Goal: Information Seeking & Learning: Compare options

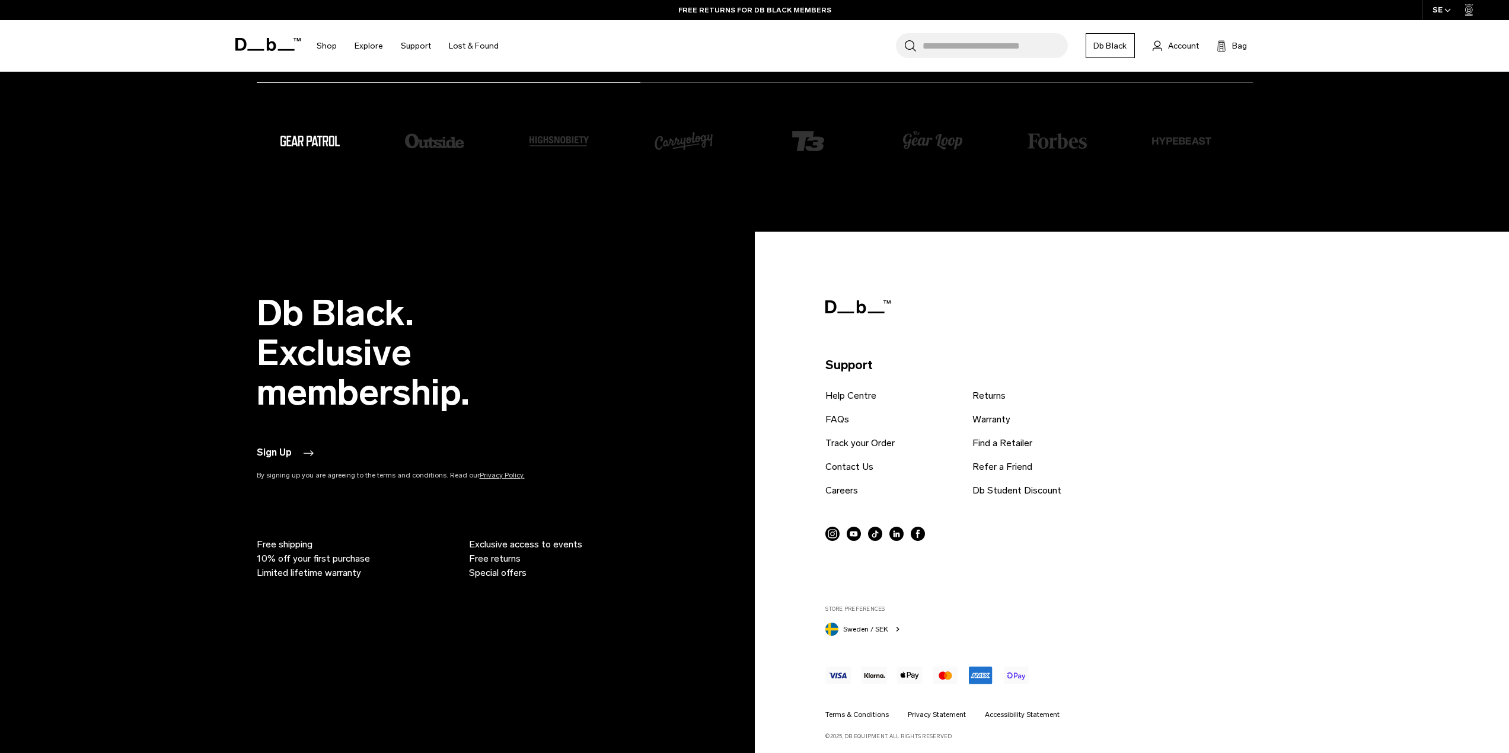
scroll to position [4378, 0]
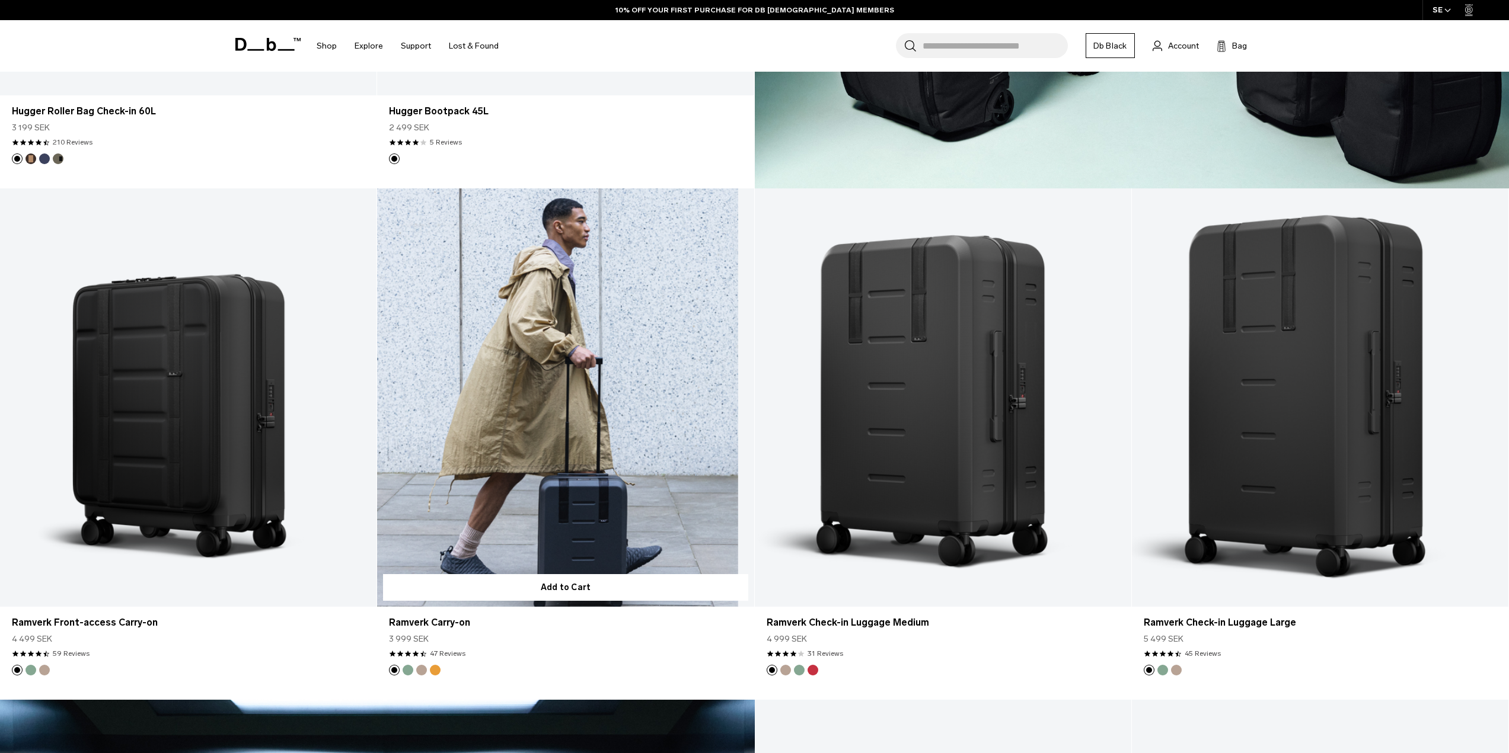
scroll to position [1838, 0]
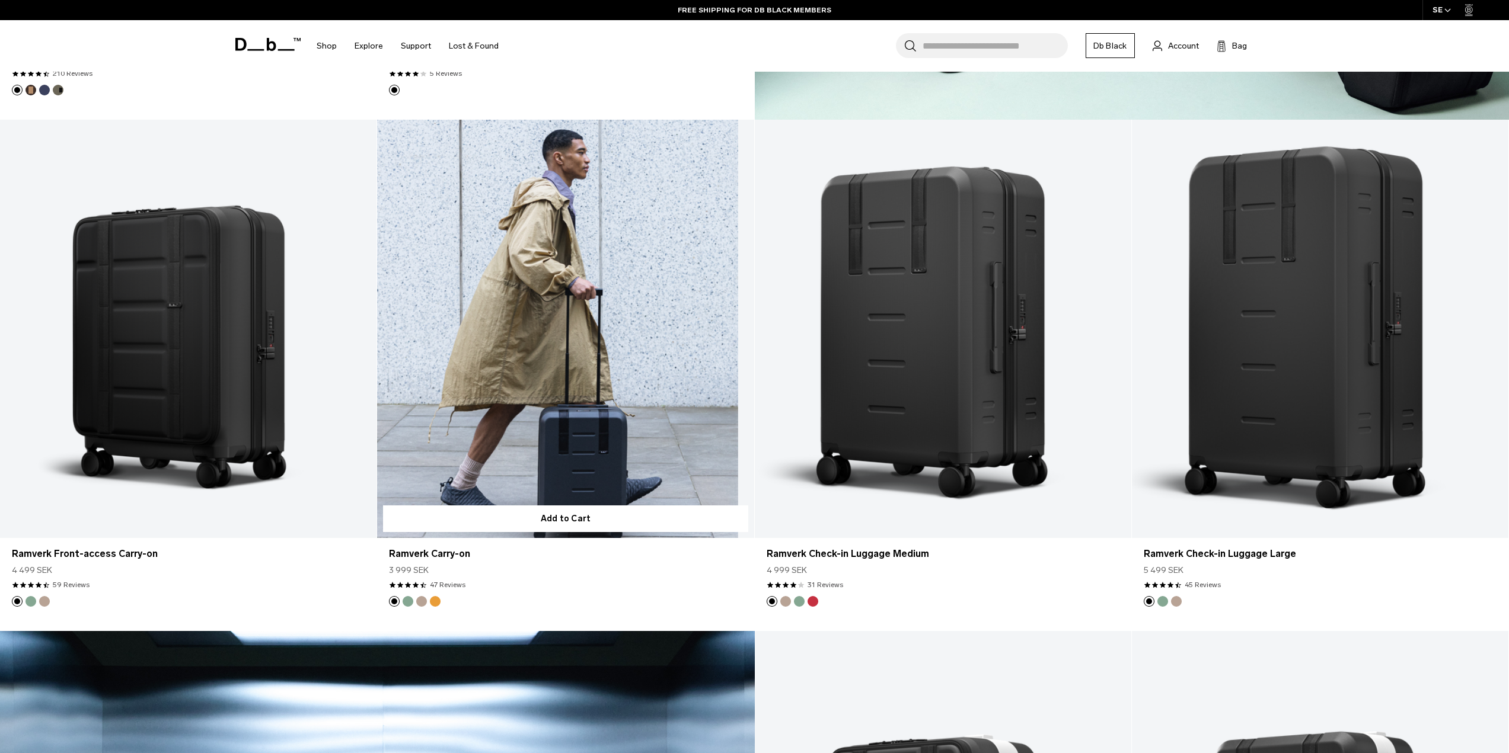
click at [577, 390] on link "Ramverk Carry-on" at bounding box center [565, 329] width 376 height 419
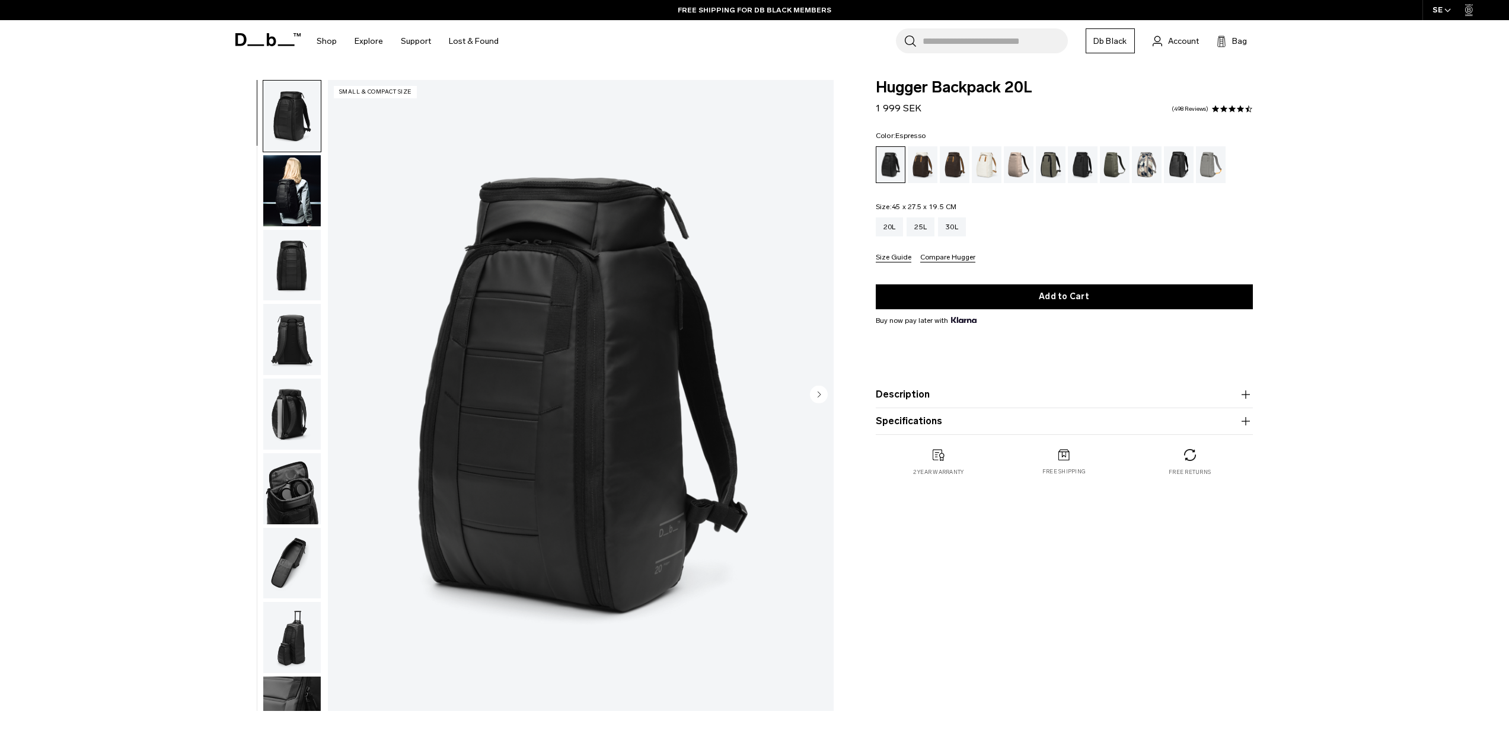
click at [957, 170] on div "Espresso" at bounding box center [955, 164] width 30 height 37
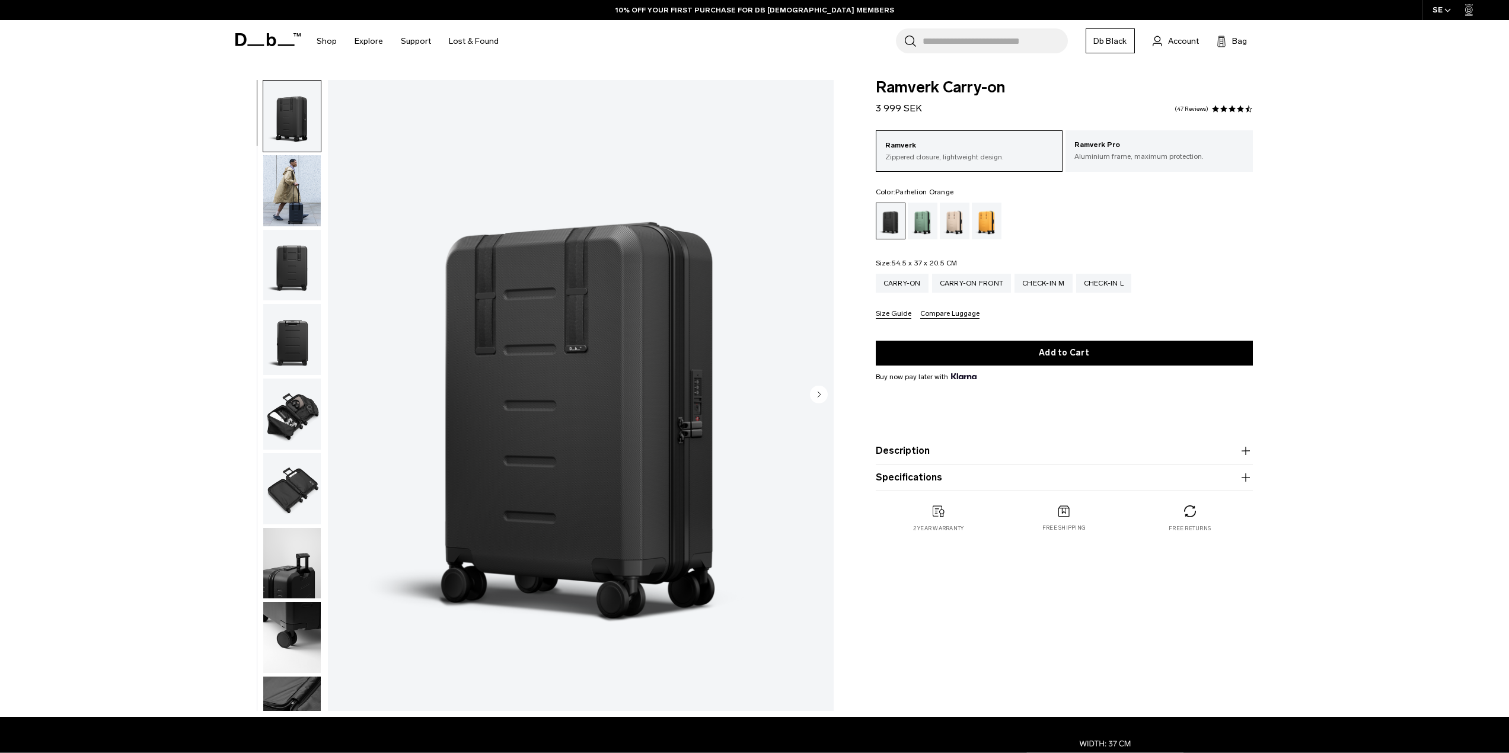
click at [988, 220] on div "Parhelion Orange" at bounding box center [987, 221] width 30 height 37
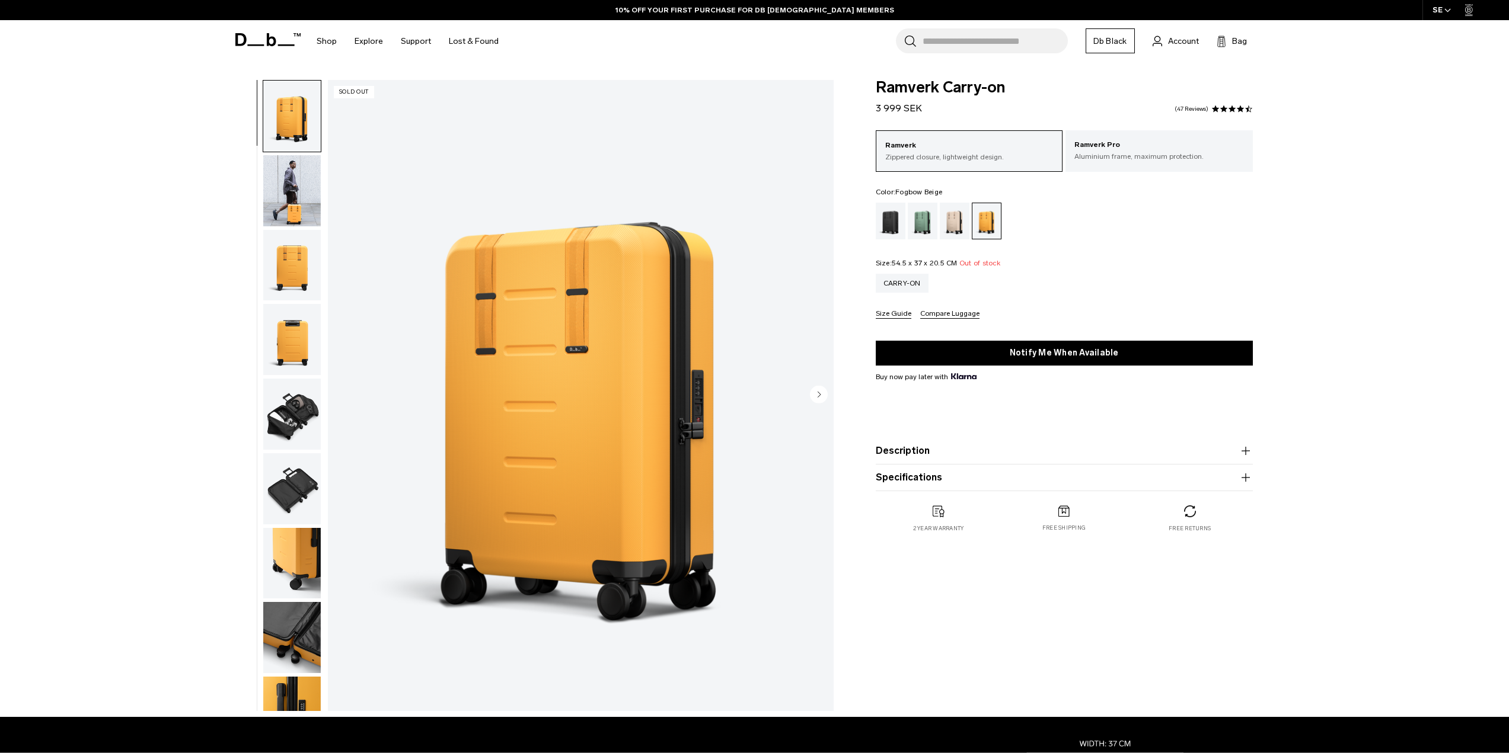
drag, startPoint x: 0, startPoint y: 0, endPoint x: 946, endPoint y: 221, distance: 971.6
click at [946, 221] on div "Fogbow Beige" at bounding box center [955, 221] width 30 height 37
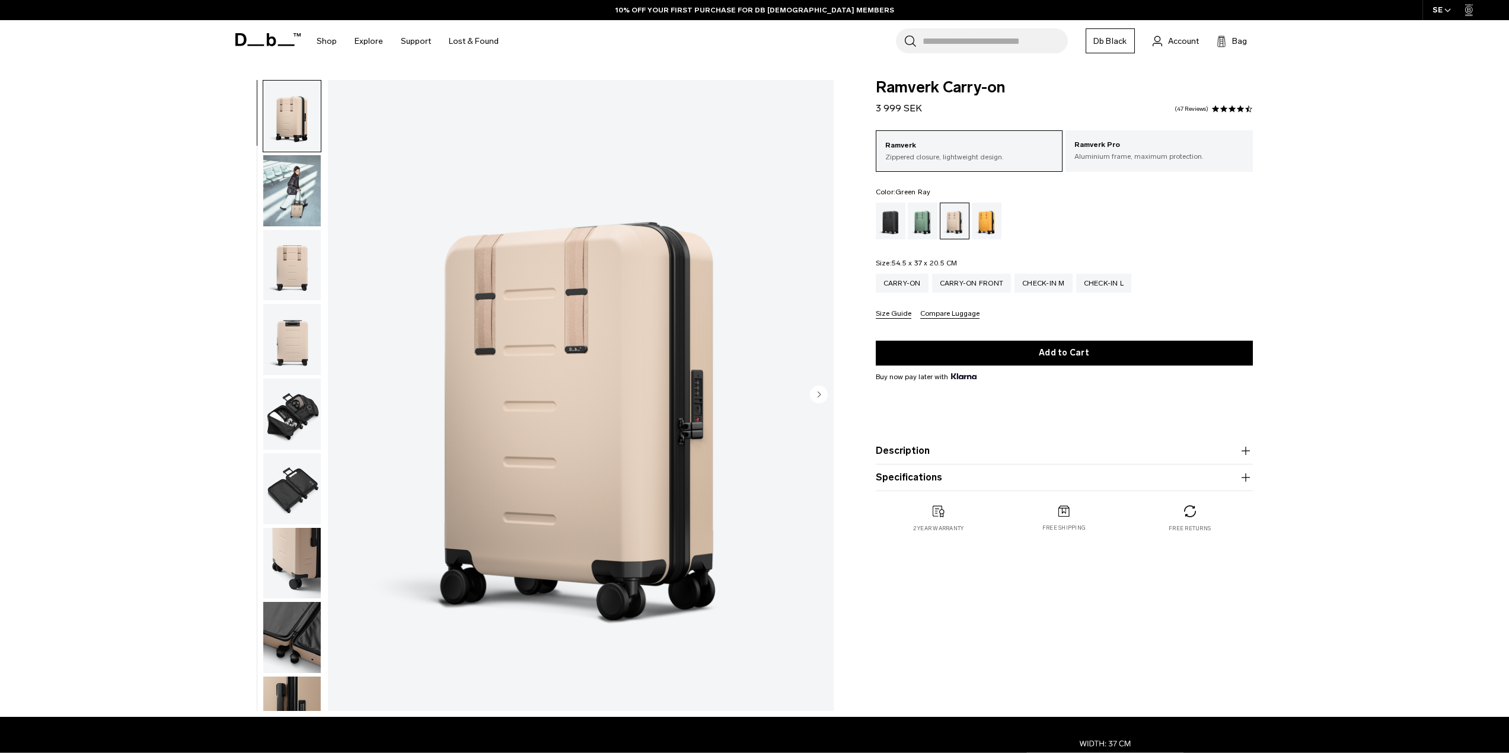
click at [921, 224] on div "Green Ray" at bounding box center [923, 221] width 30 height 37
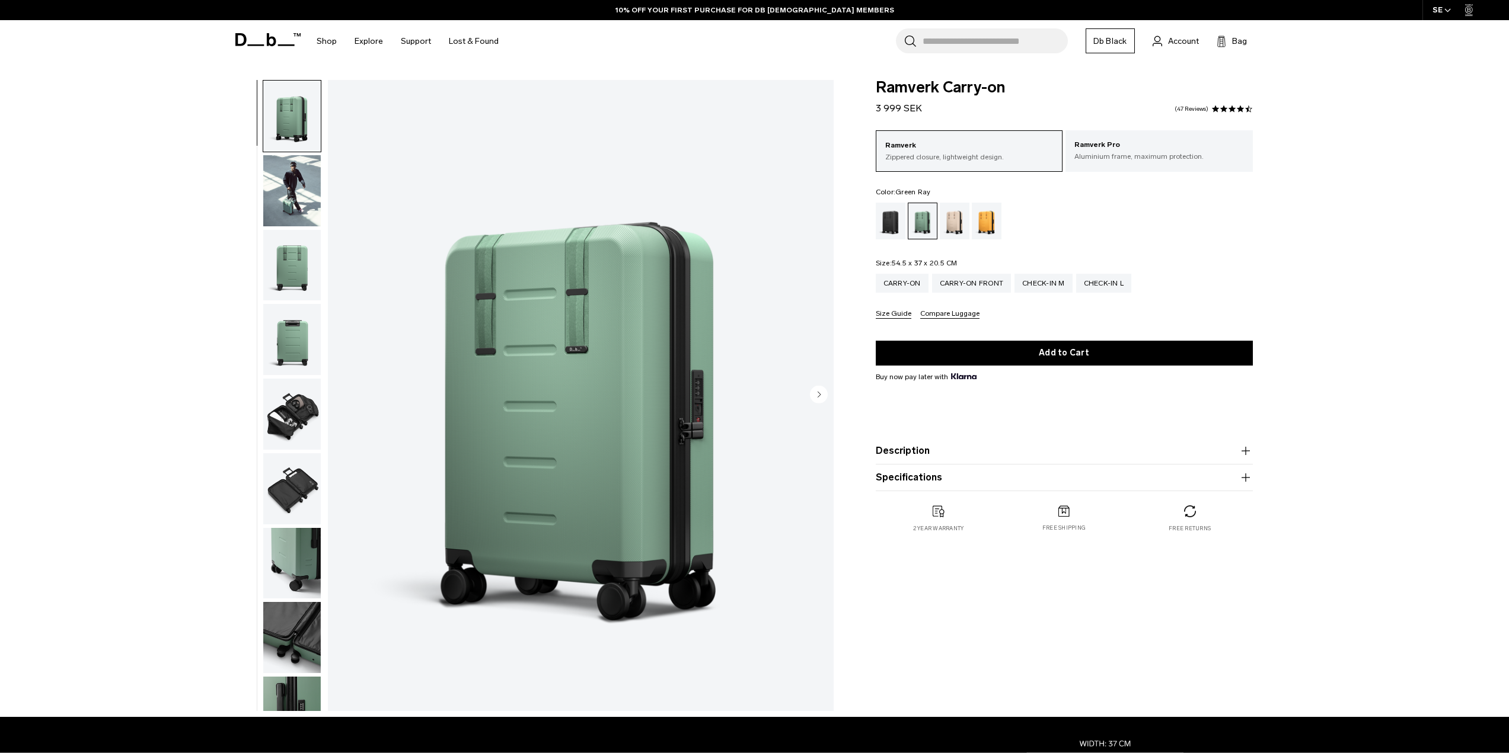
click at [283, 412] on img "button" at bounding box center [292, 414] width 58 height 71
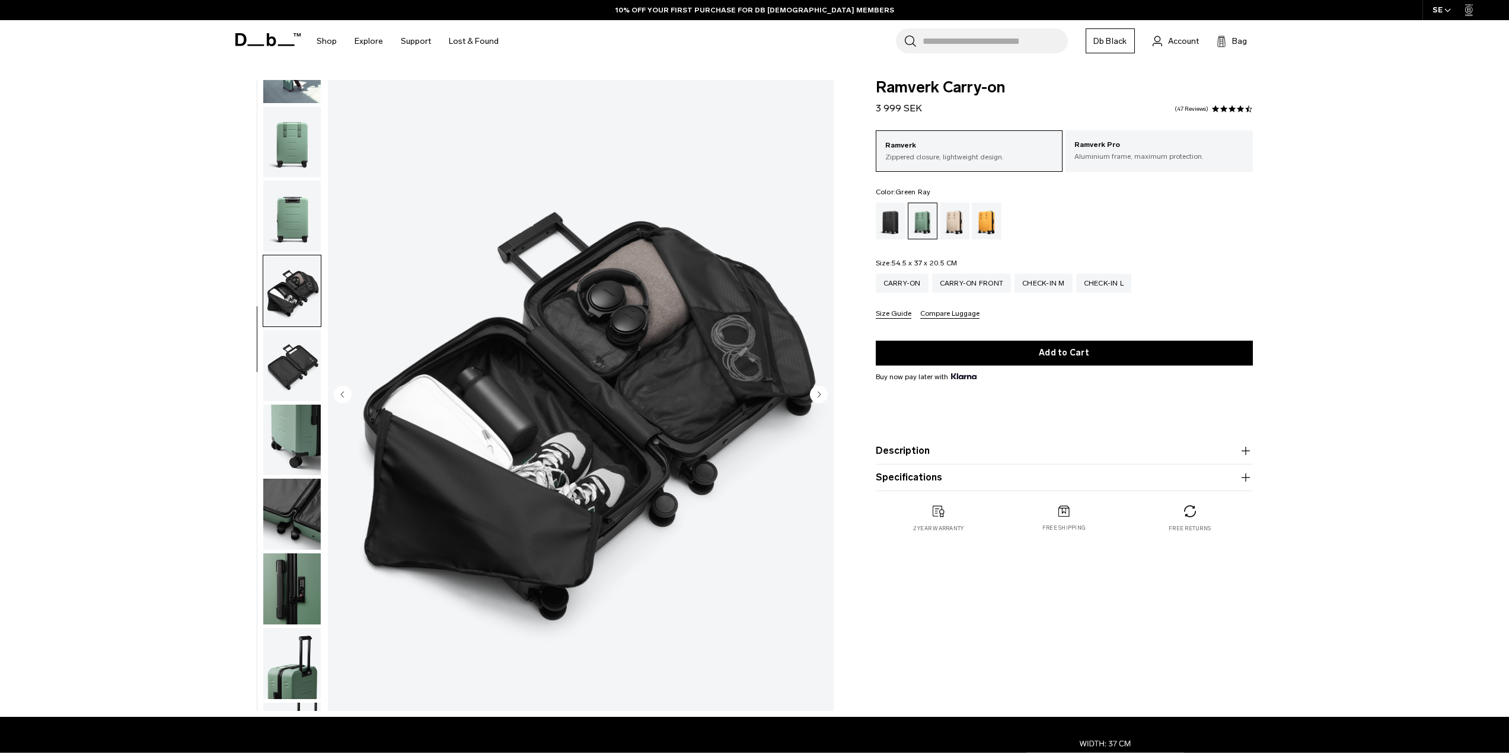
scroll to position [187, 0]
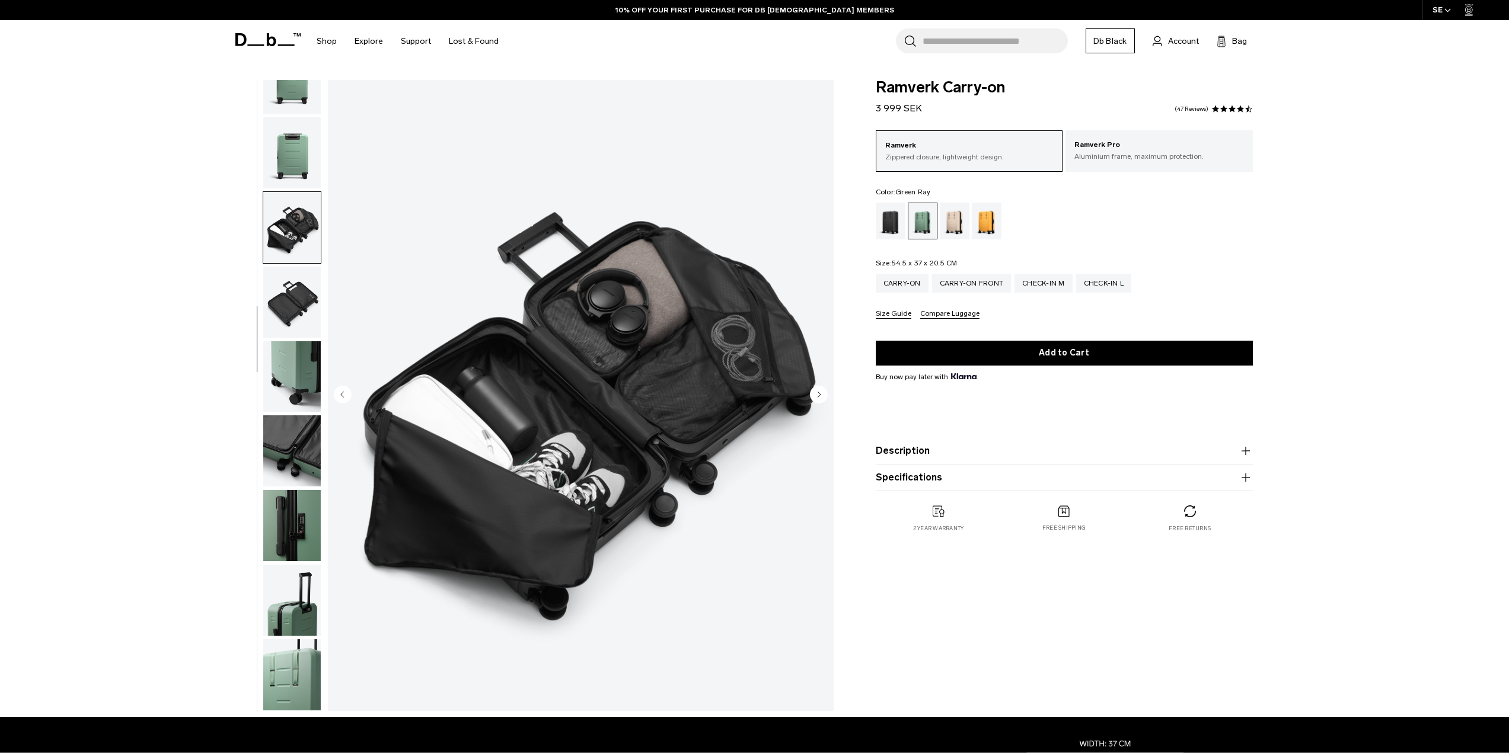
click at [299, 320] on img "button" at bounding box center [292, 302] width 58 height 71
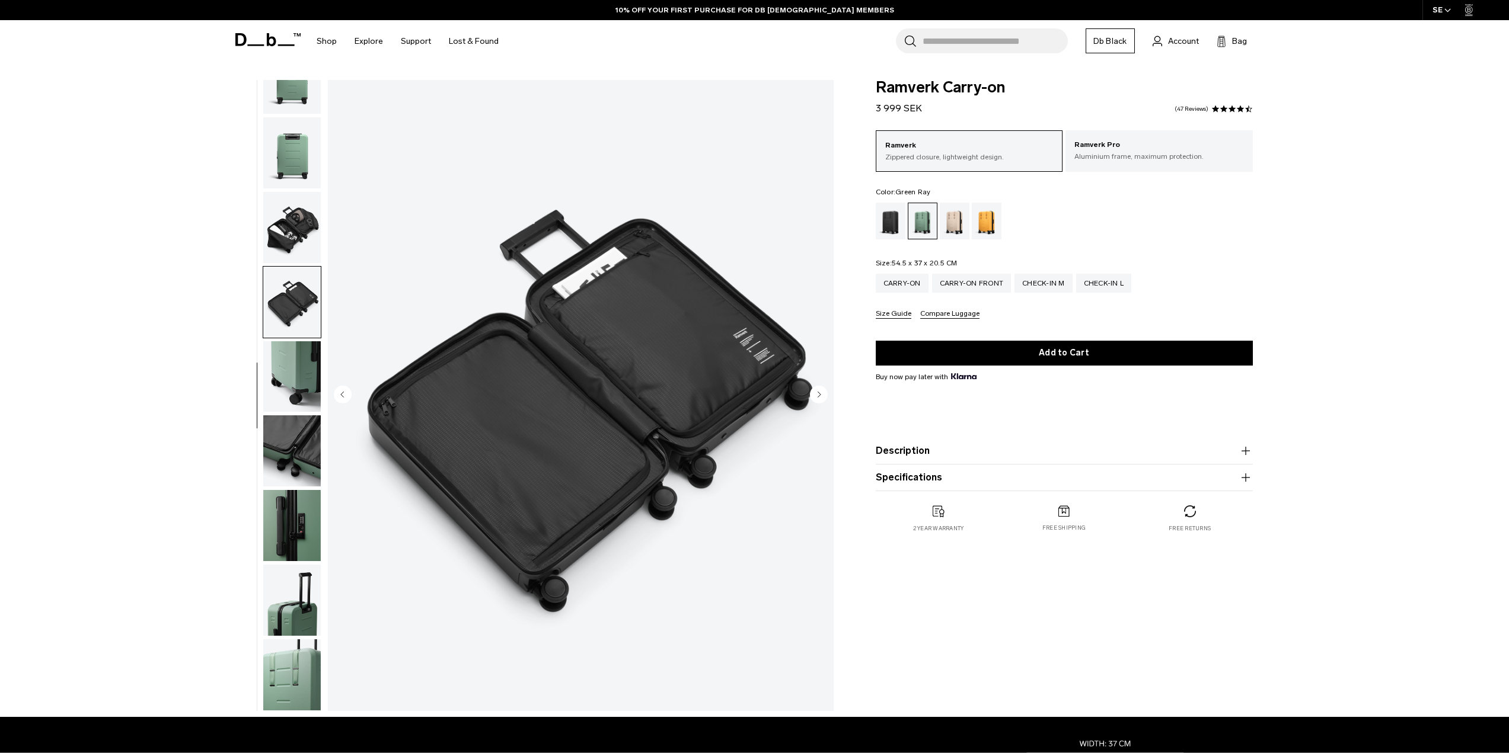
click at [296, 385] on img "button" at bounding box center [292, 376] width 58 height 71
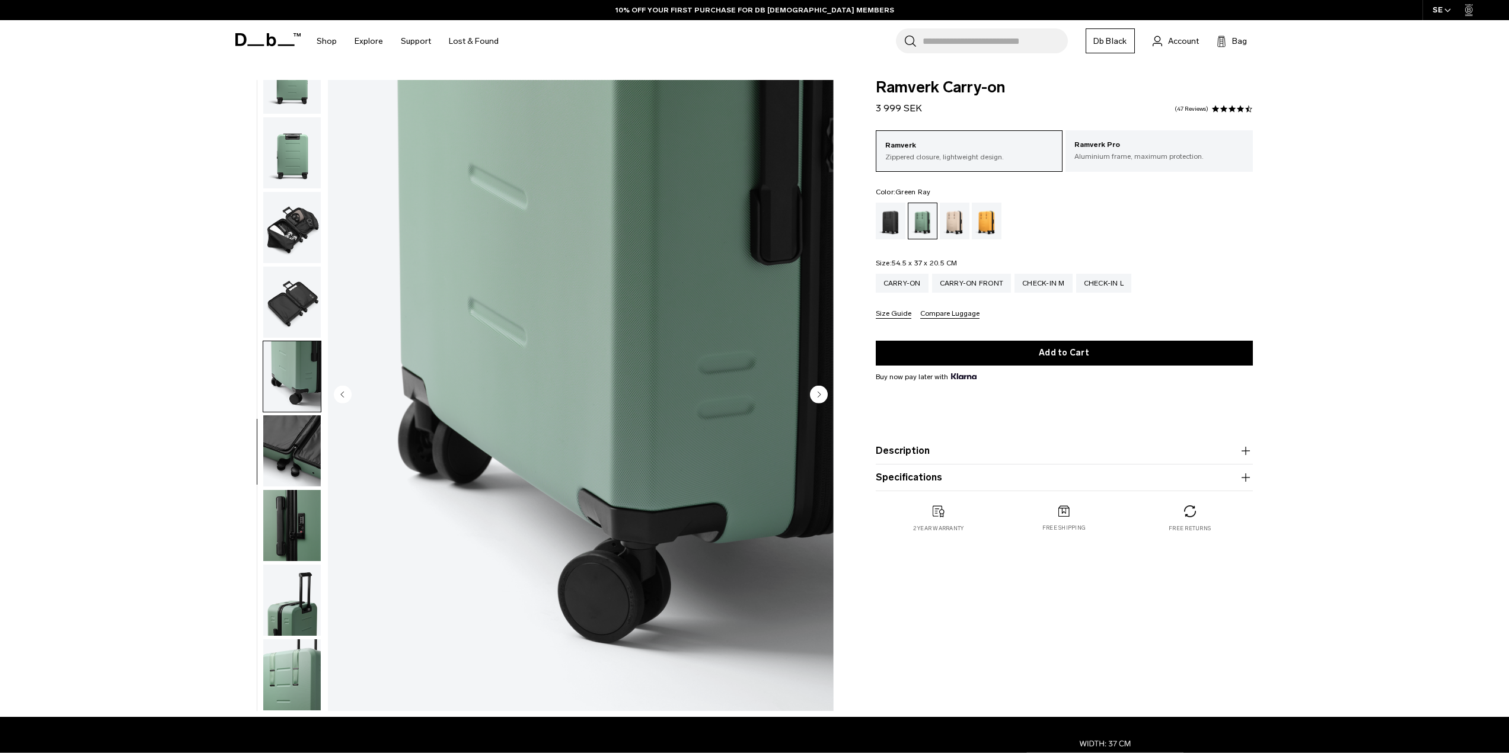
click at [299, 442] on img "button" at bounding box center [292, 451] width 58 height 71
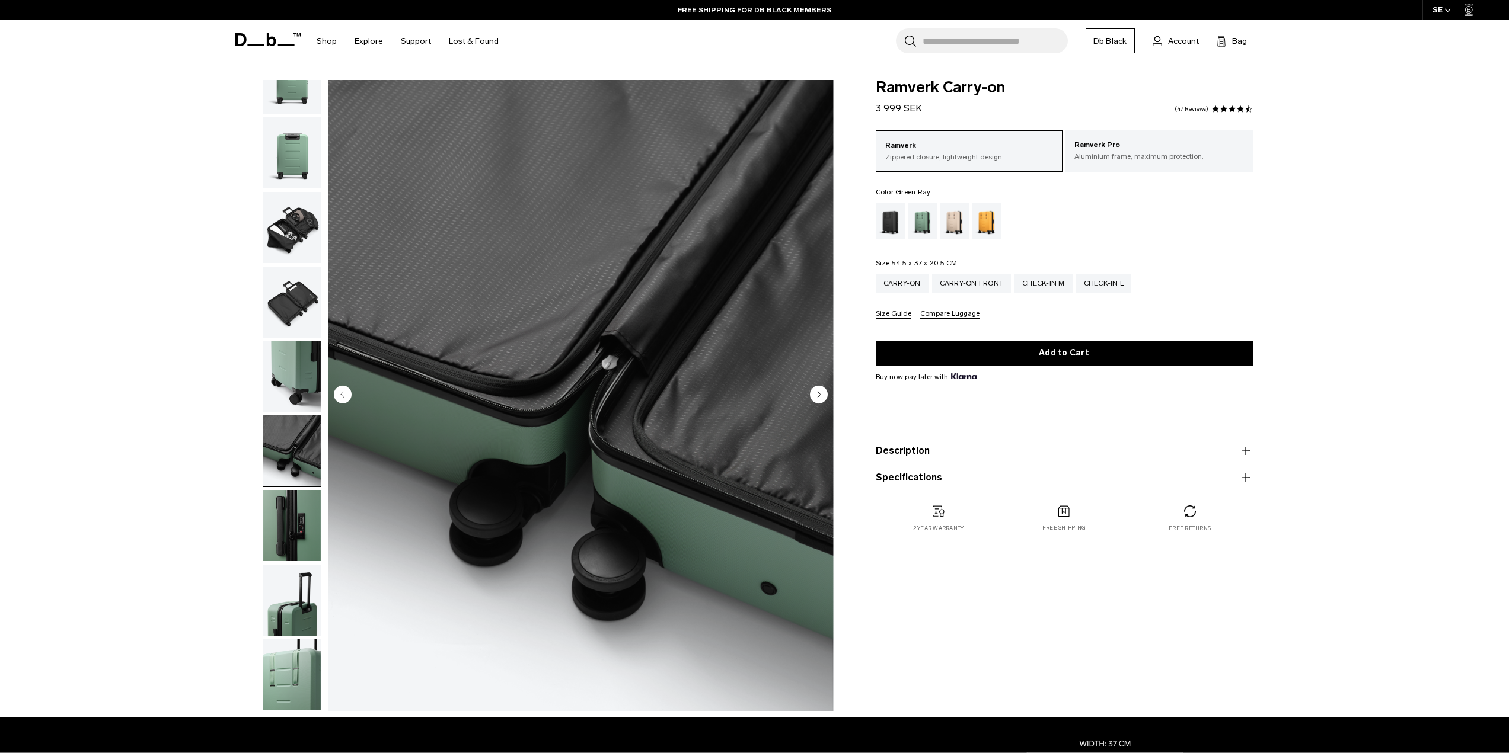
click at [586, 582] on img "8 / 11" at bounding box center [581, 395] width 506 height 631
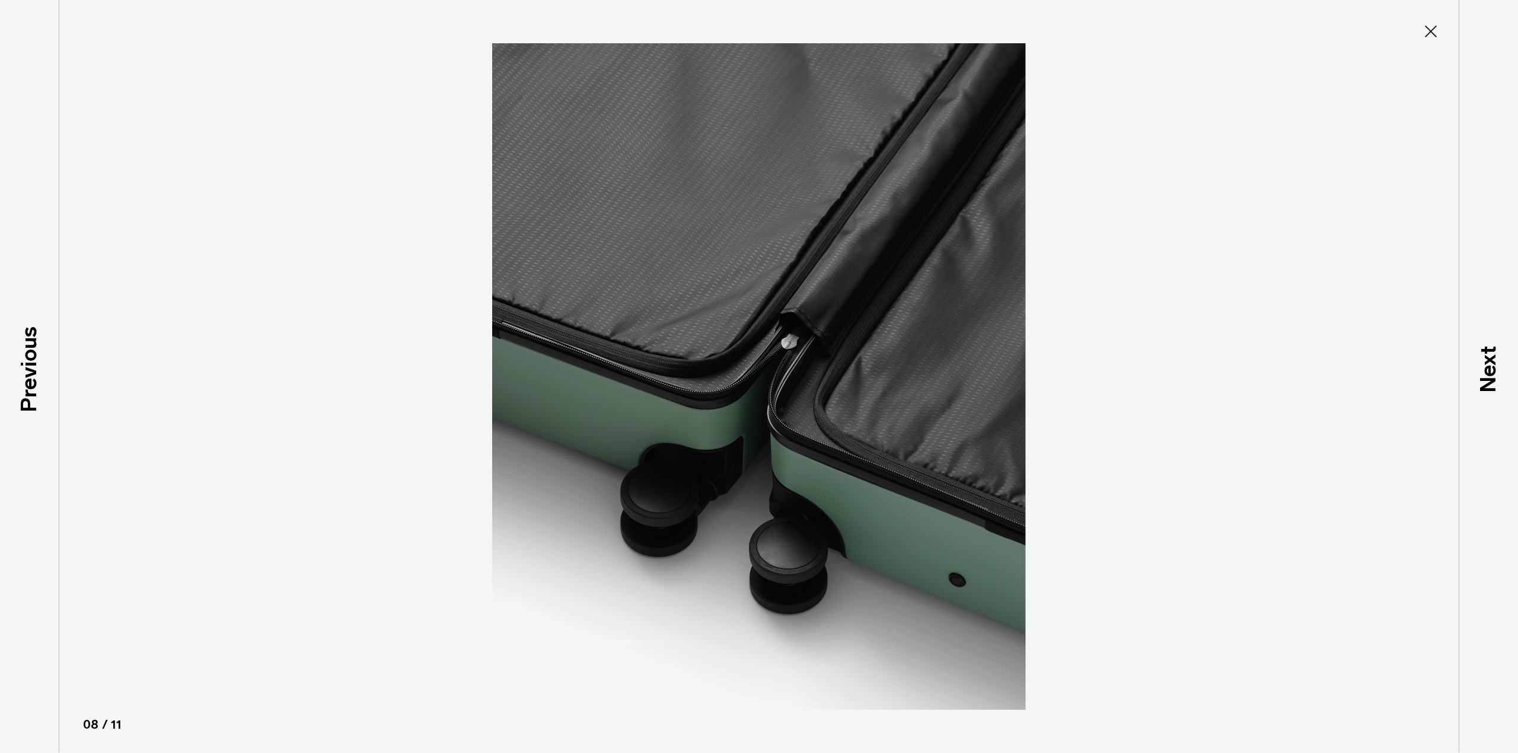
click at [1420, 25] on button "Close" at bounding box center [1430, 31] width 39 height 25
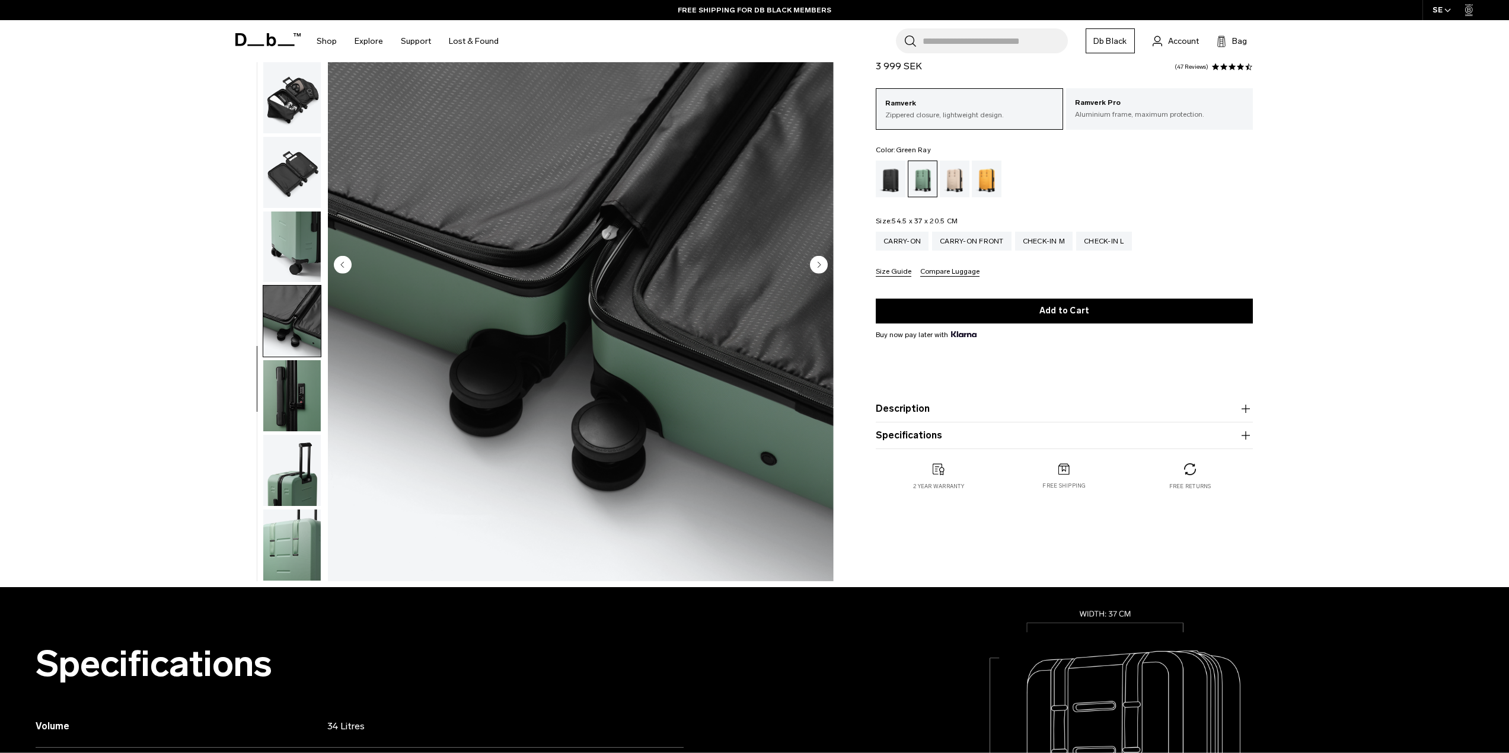
scroll to position [178, 0]
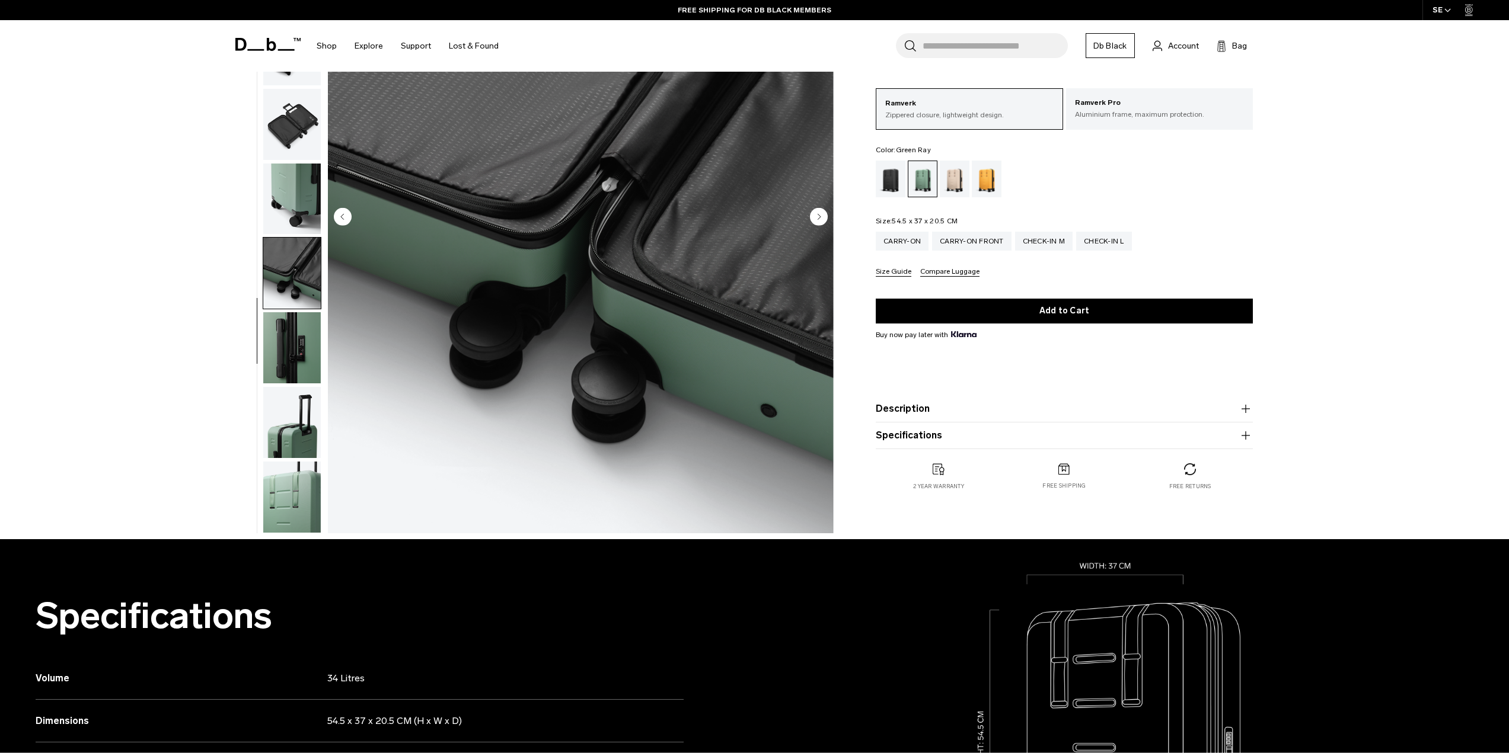
click at [916, 406] on button "Description" at bounding box center [1064, 409] width 377 height 14
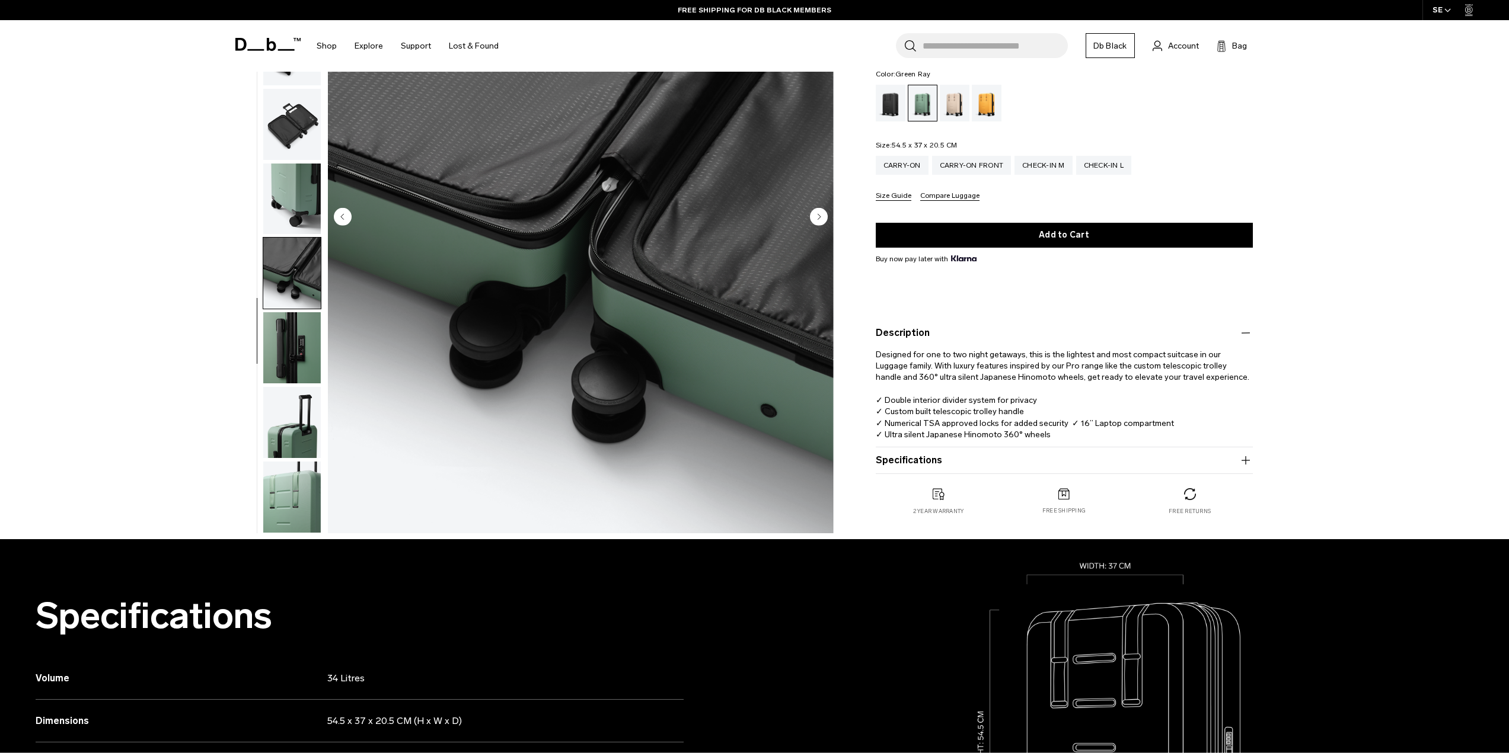
click at [904, 456] on button "Specifications" at bounding box center [1064, 460] width 377 height 14
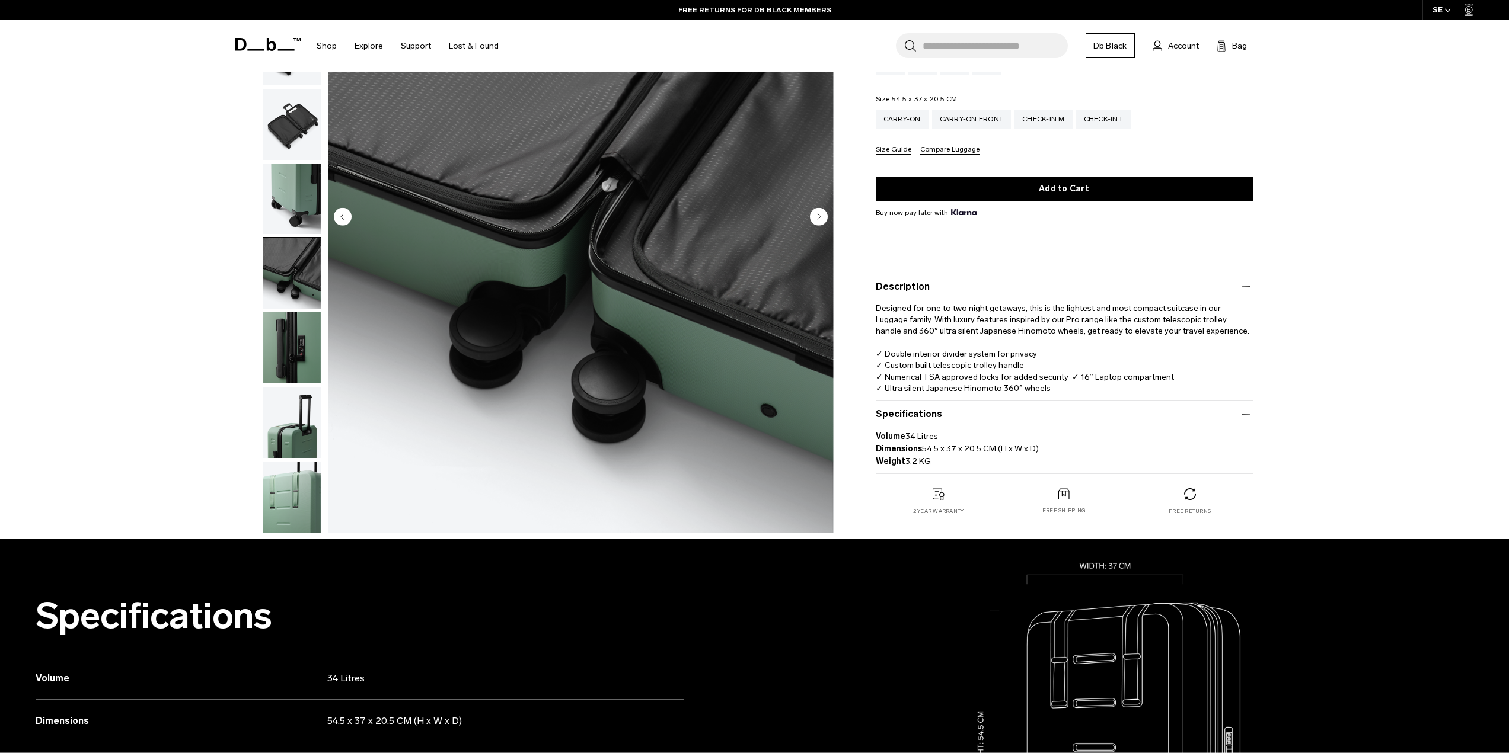
click at [298, 477] on img "button" at bounding box center [292, 497] width 58 height 71
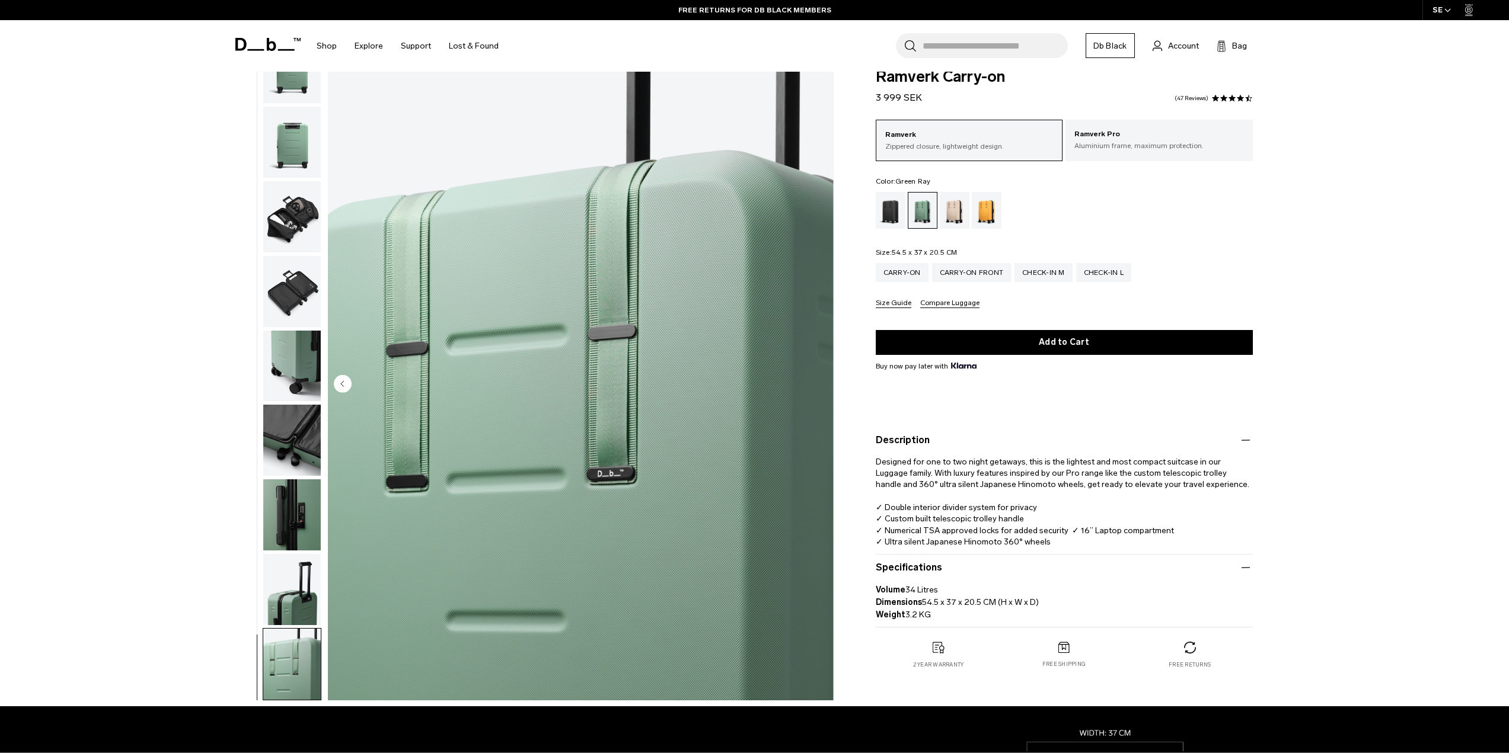
scroll to position [0, 0]
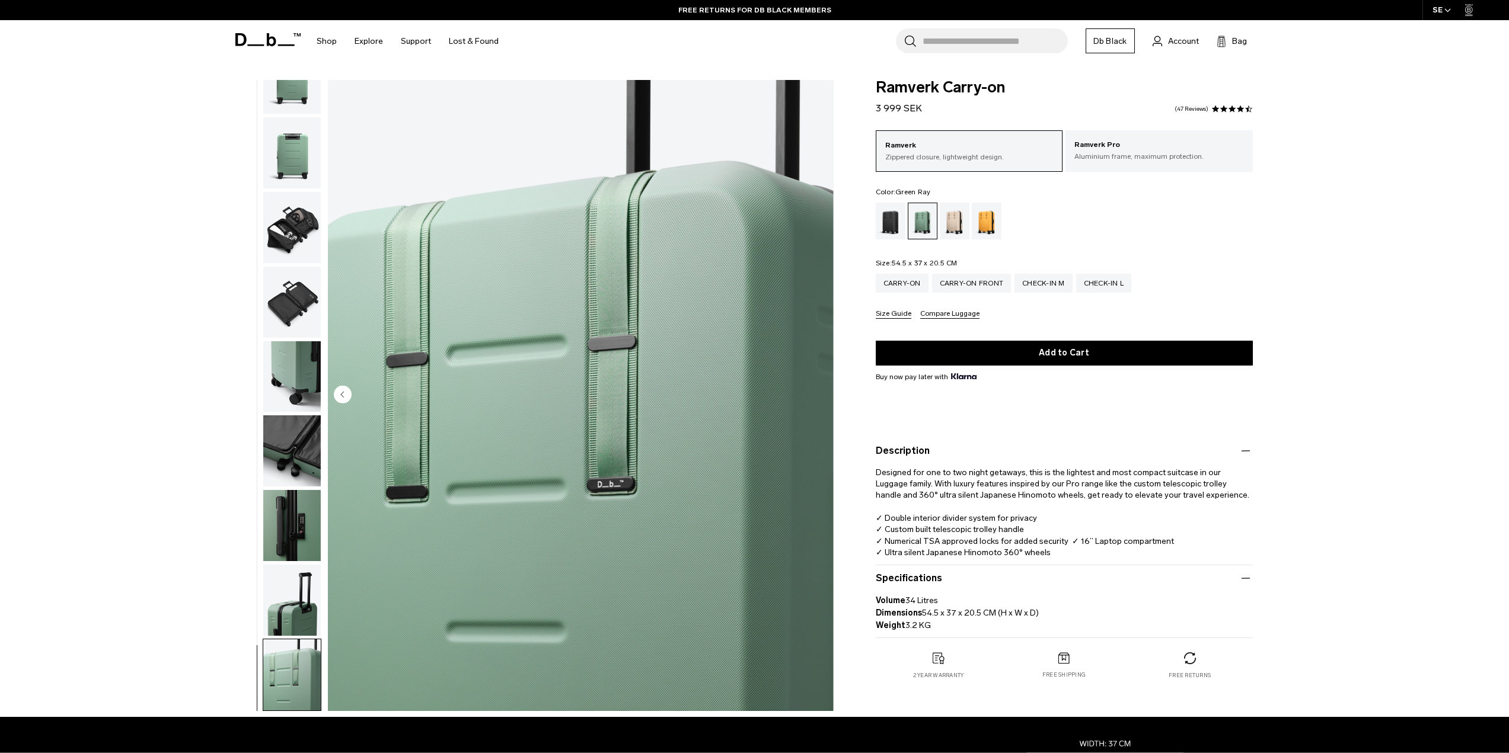
click at [276, 604] on img "button" at bounding box center [292, 600] width 58 height 71
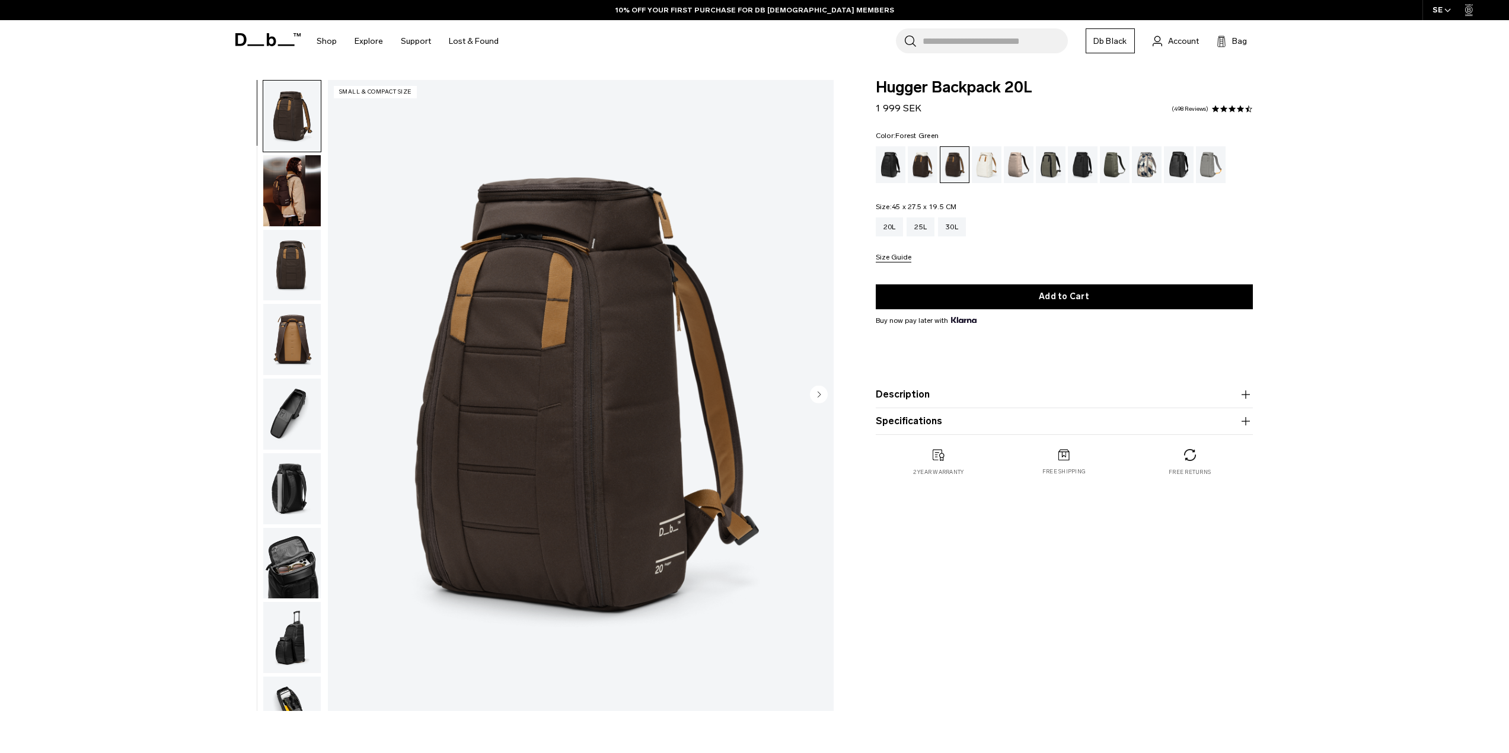
click at [1040, 164] on div "Forest Green" at bounding box center [1051, 164] width 30 height 37
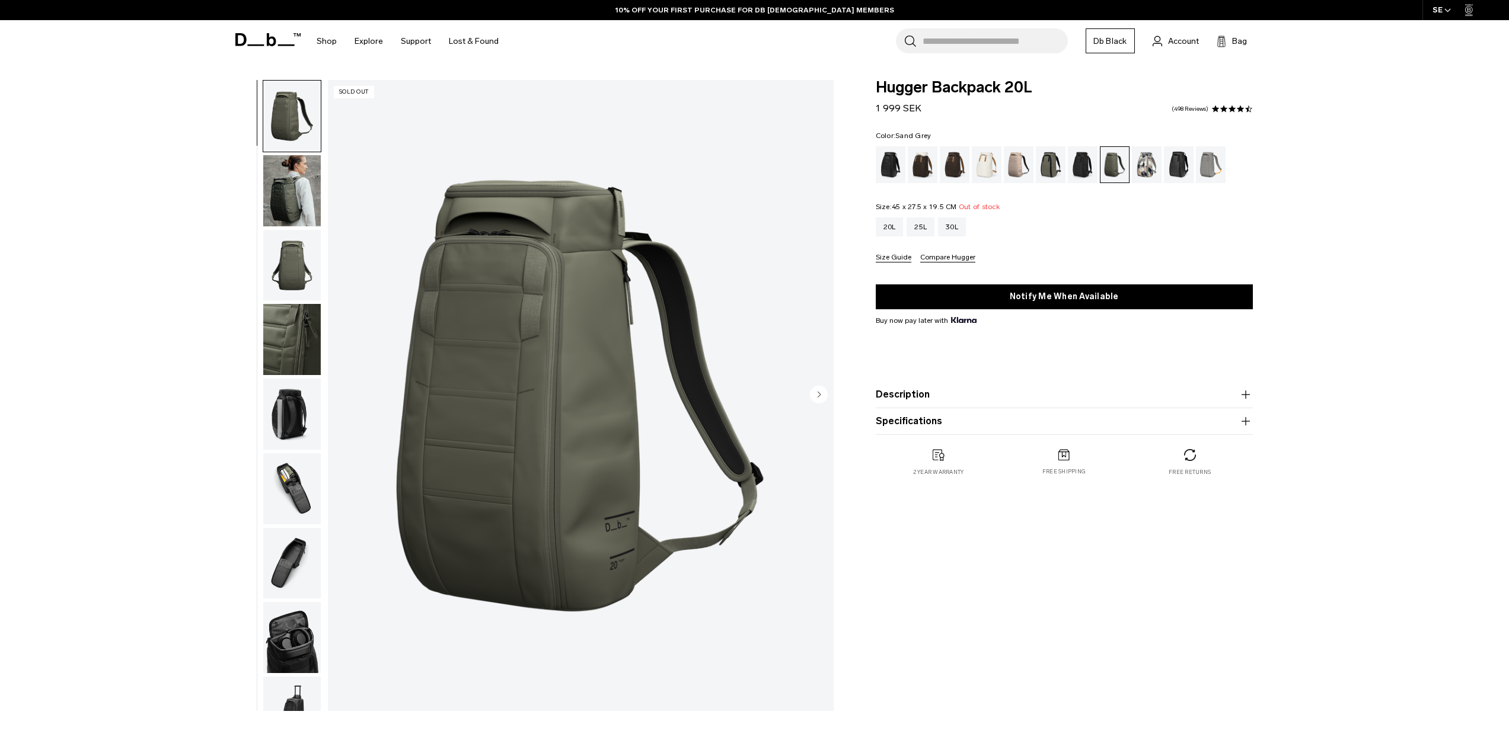
click at [1208, 168] on div "Sand Grey" at bounding box center [1211, 164] width 30 height 37
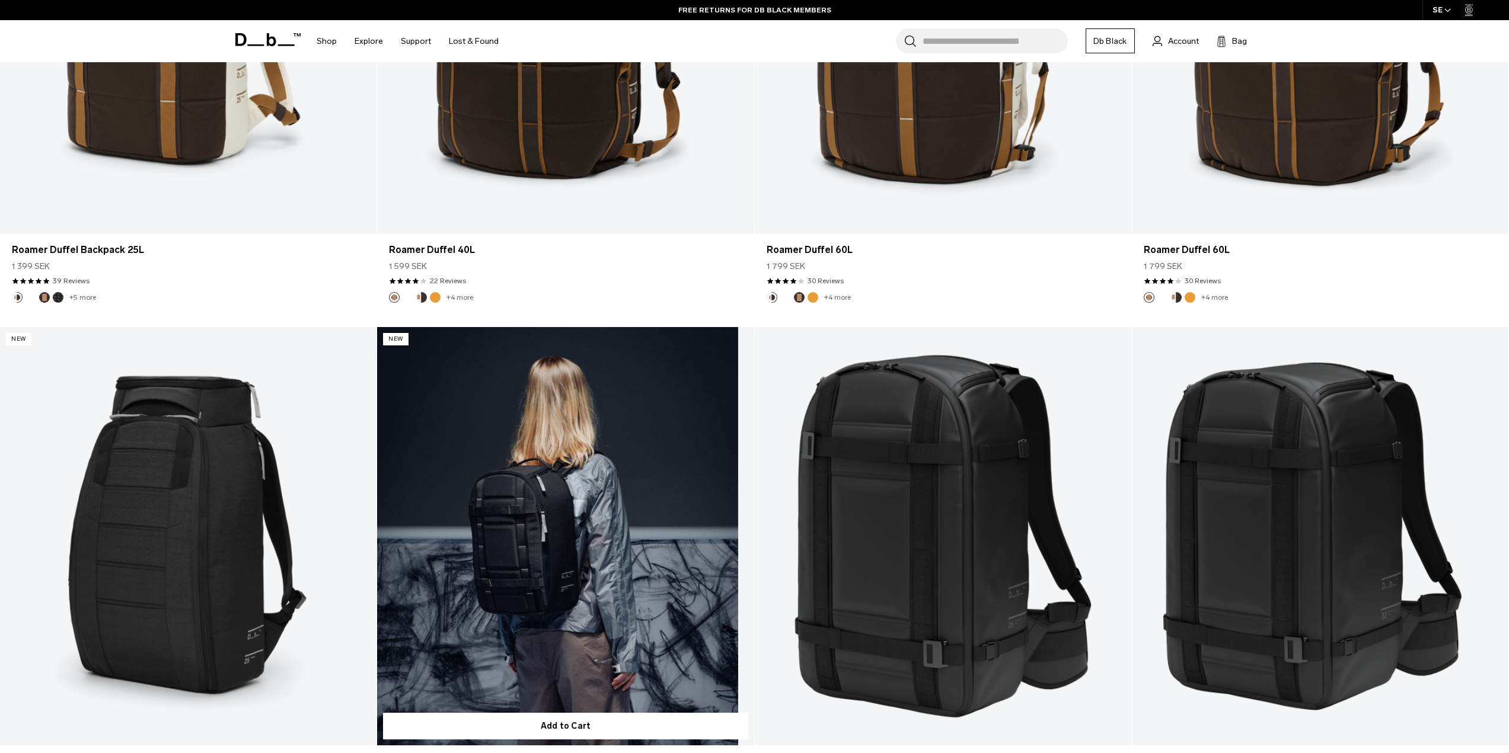
scroll to position [1719, 0]
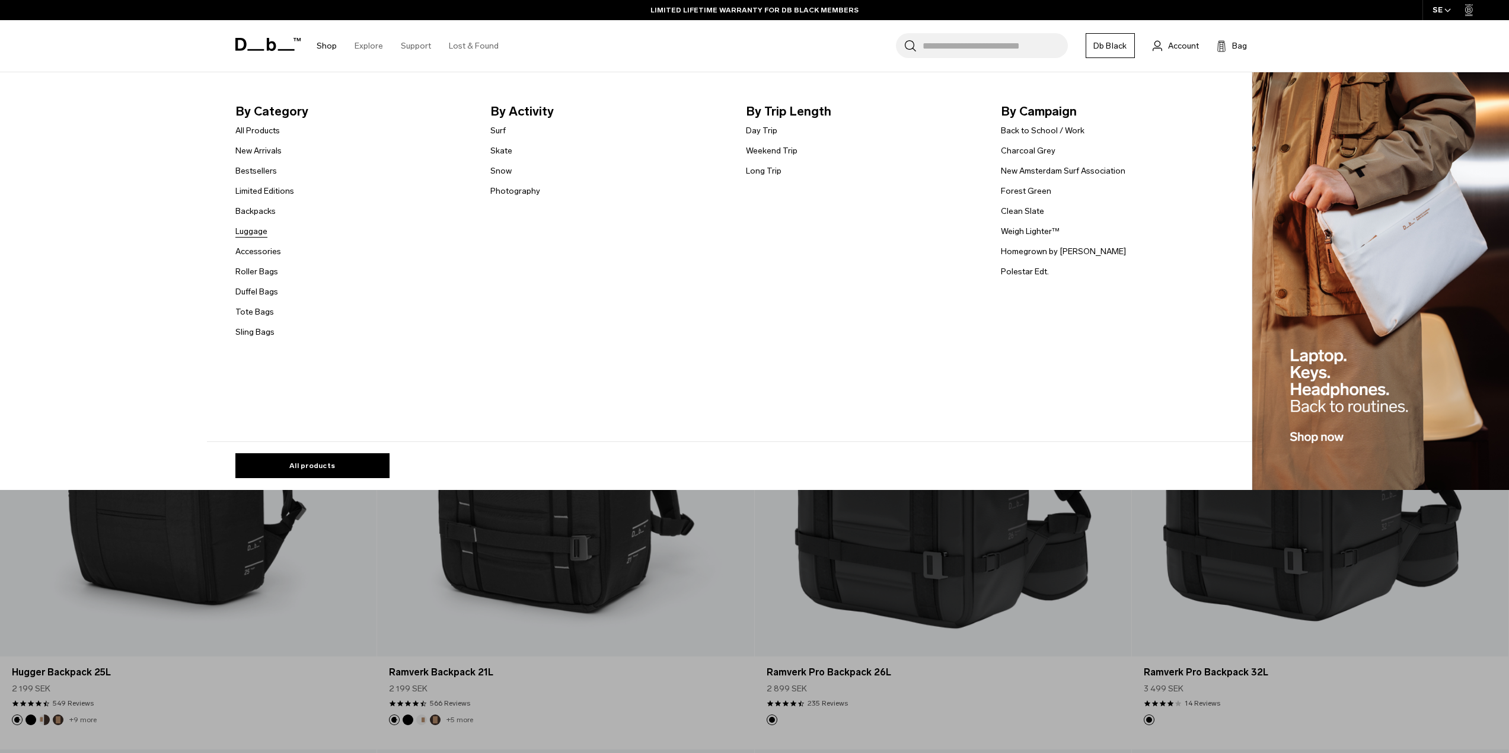
click at [260, 234] on link "Luggage" at bounding box center [251, 231] width 32 height 12
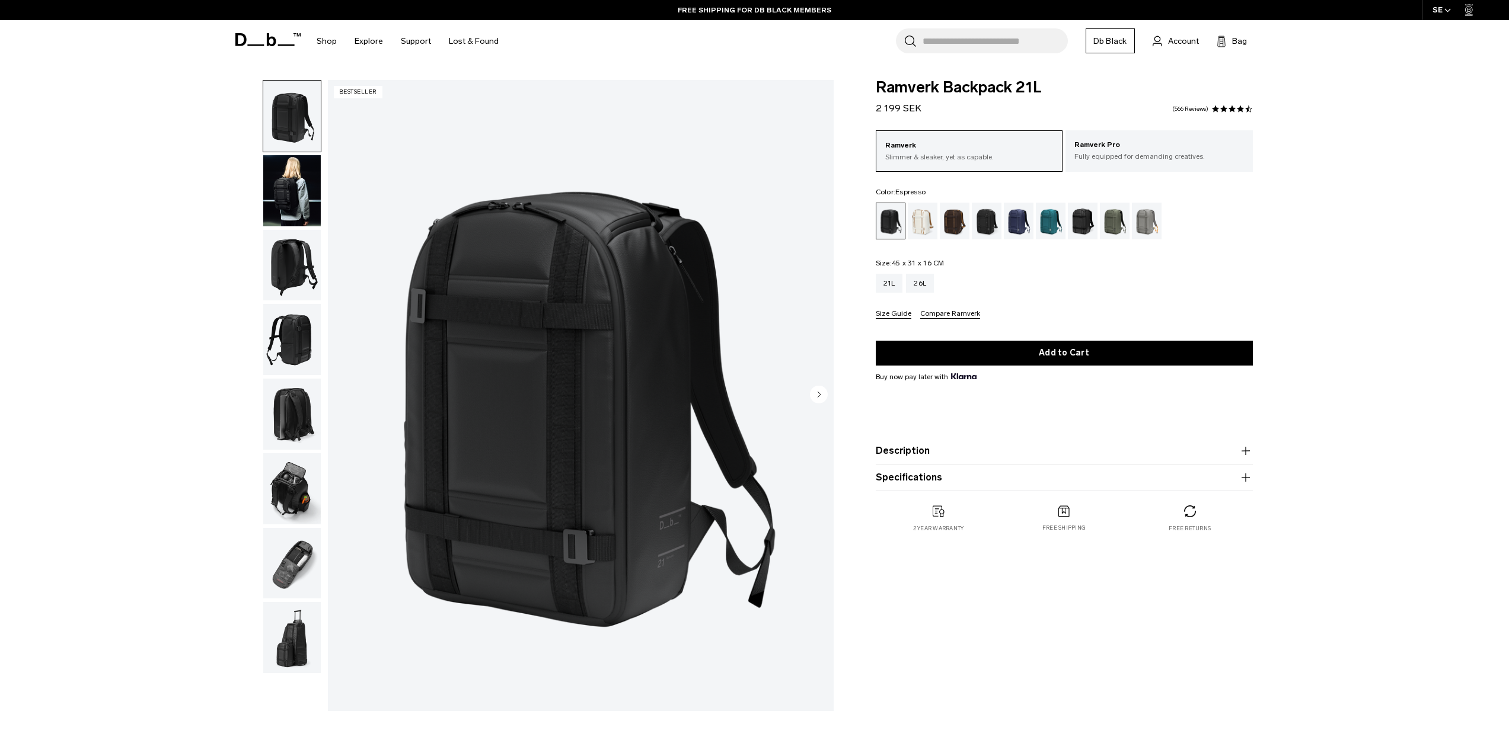
click at [956, 225] on div "Espresso" at bounding box center [955, 221] width 30 height 37
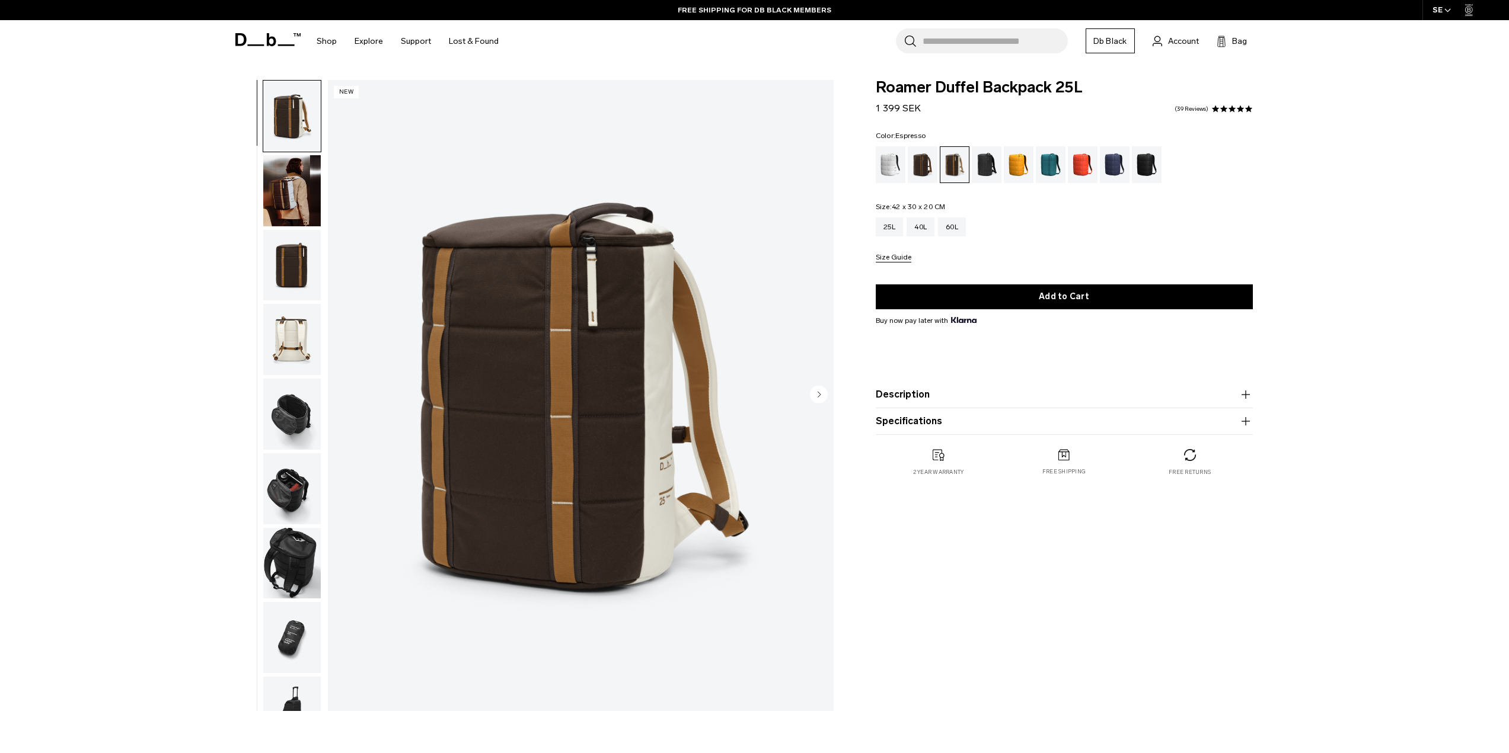
click at [927, 163] on div "Espresso" at bounding box center [923, 164] width 30 height 37
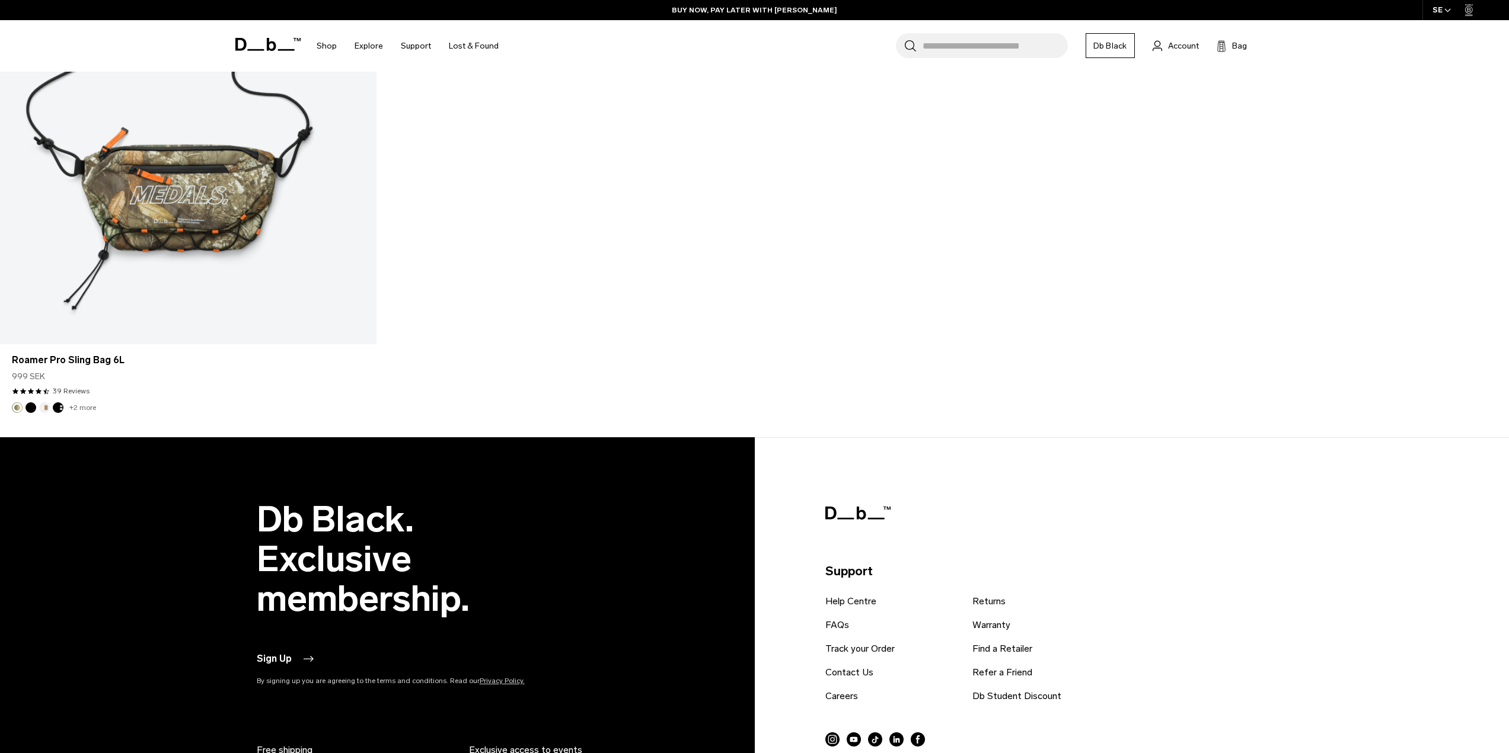
scroll to position [3142, 0]
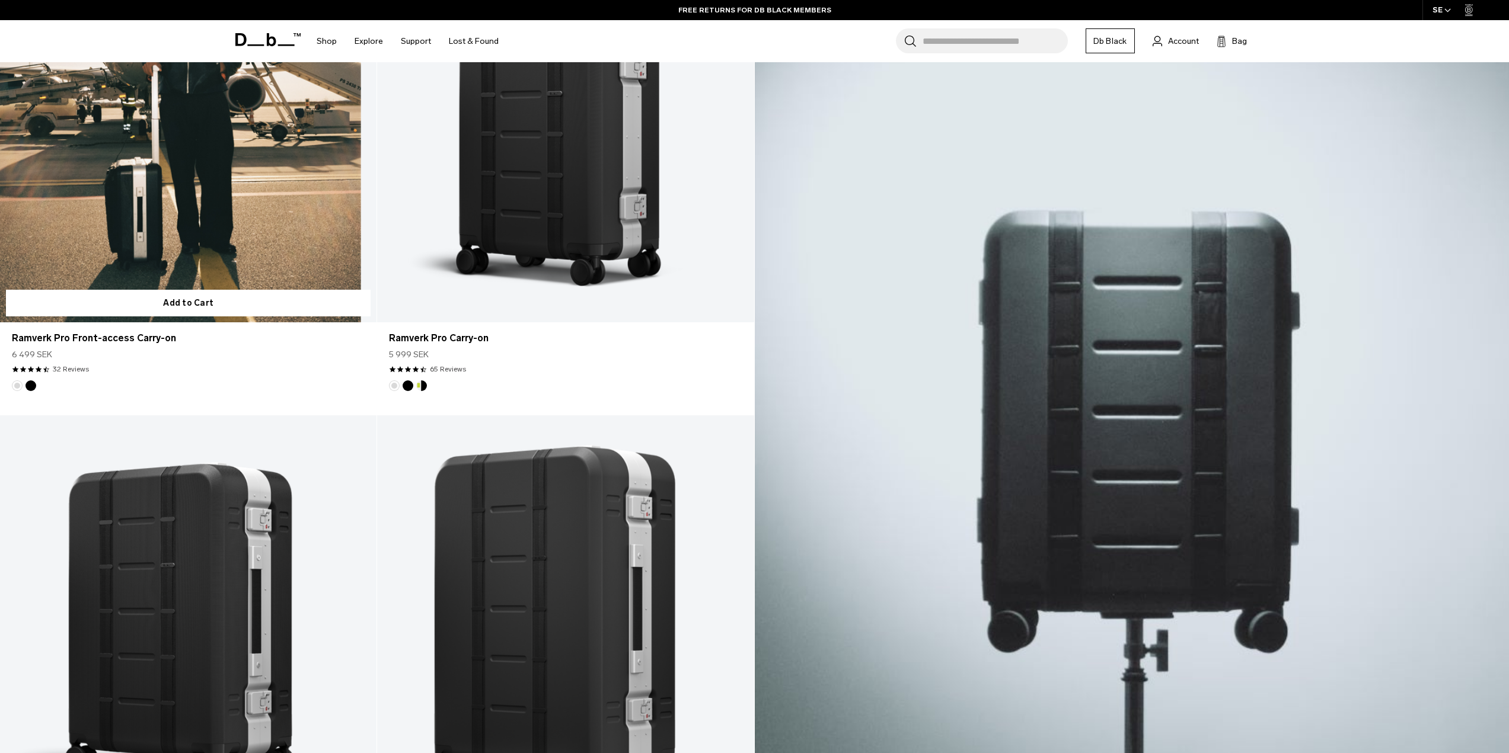
scroll to position [474, 0]
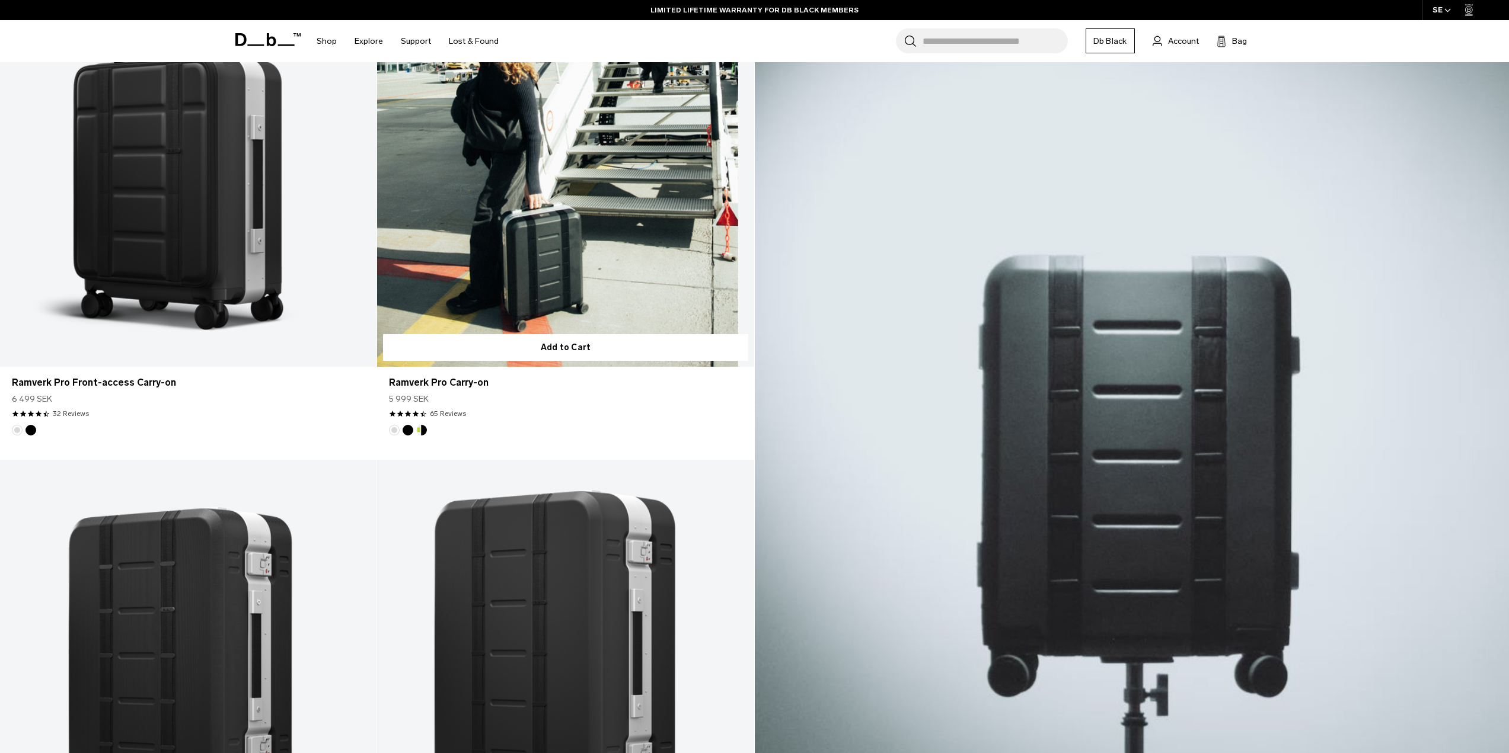
click at [446, 318] on link "Ramverk Pro Carry-on" at bounding box center [565, 158] width 376 height 419
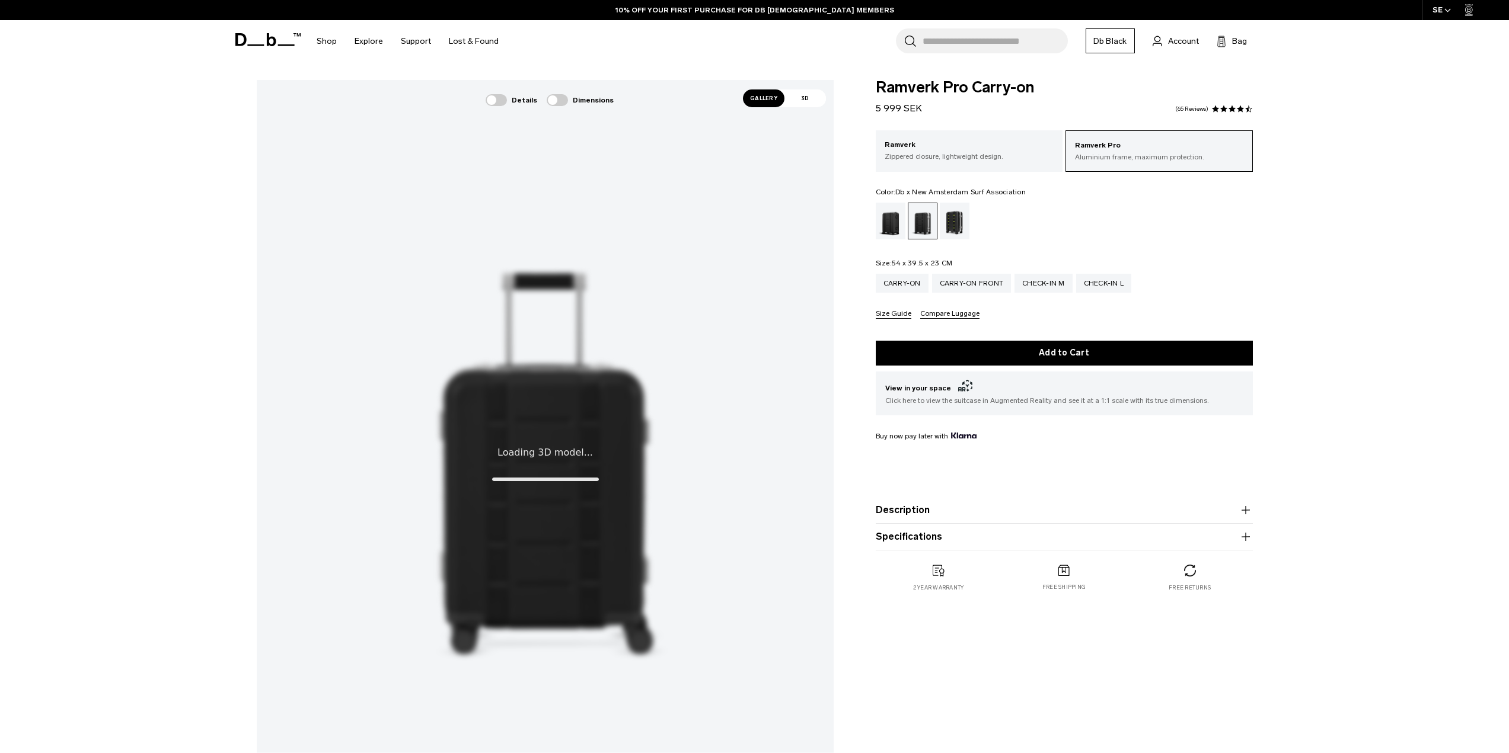
click at [954, 222] on div "Db x New Amsterdam Surf Association" at bounding box center [955, 221] width 30 height 37
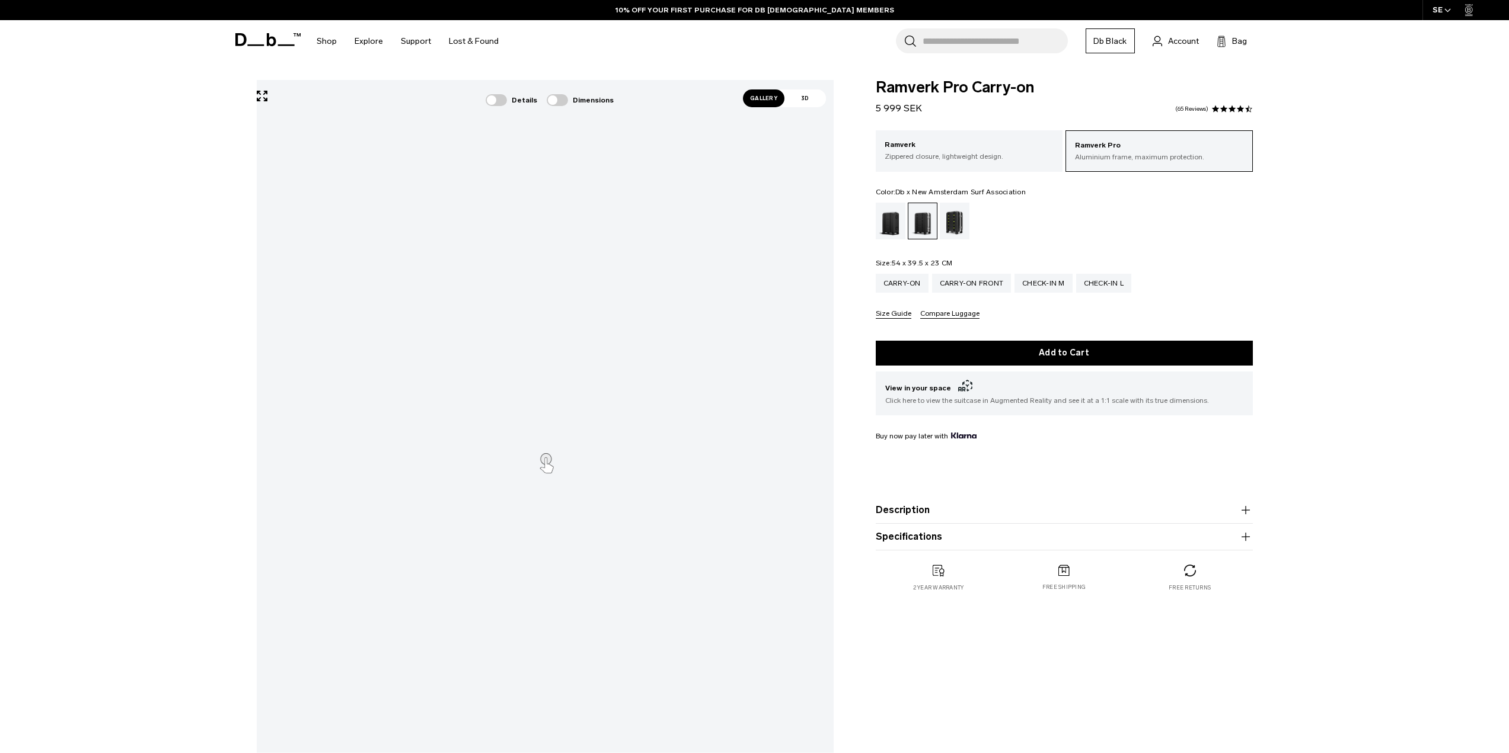
click at [954, 222] on div "Db x New Amsterdam Surf Association" at bounding box center [955, 221] width 30 height 37
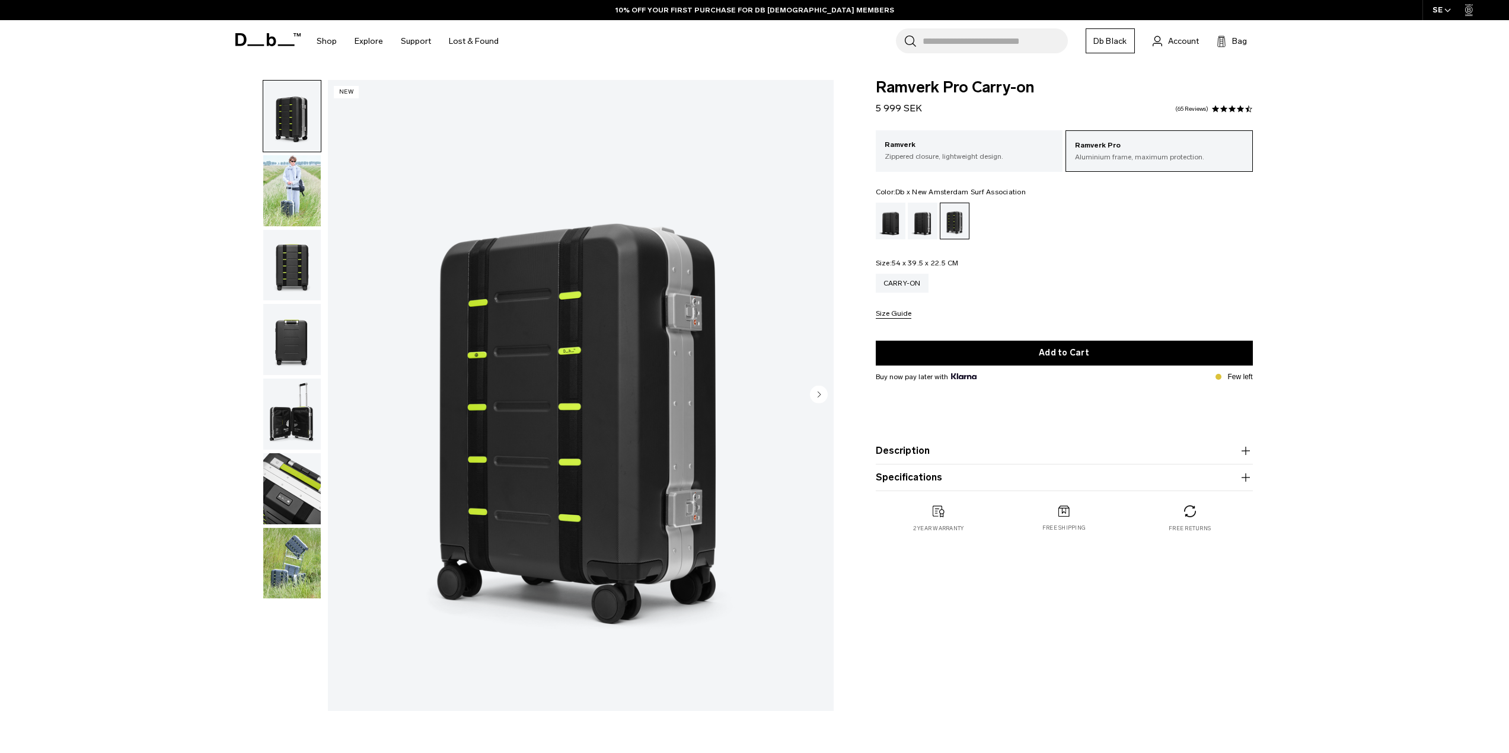
click at [292, 175] on img "button" at bounding box center [292, 190] width 58 height 71
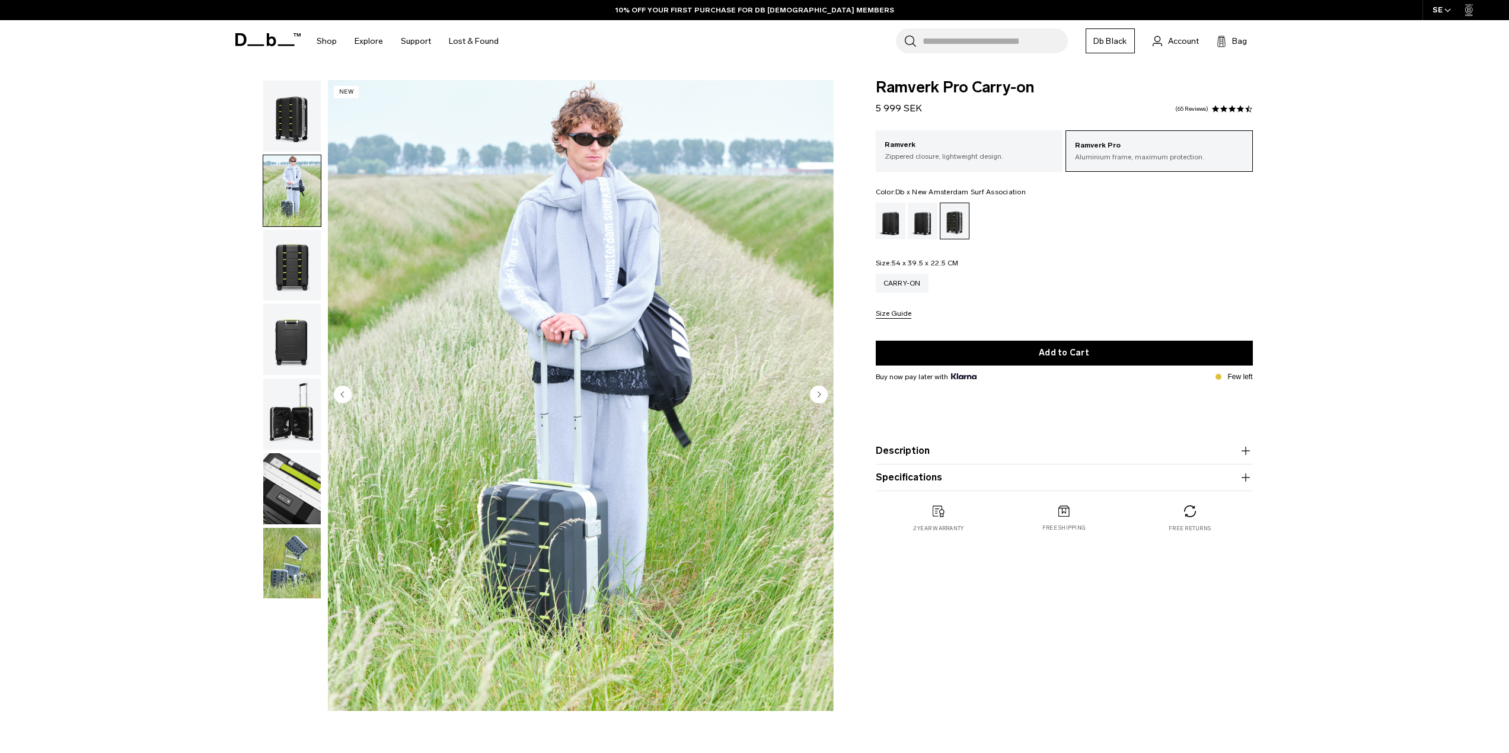
click at [287, 270] on img "button" at bounding box center [292, 265] width 58 height 71
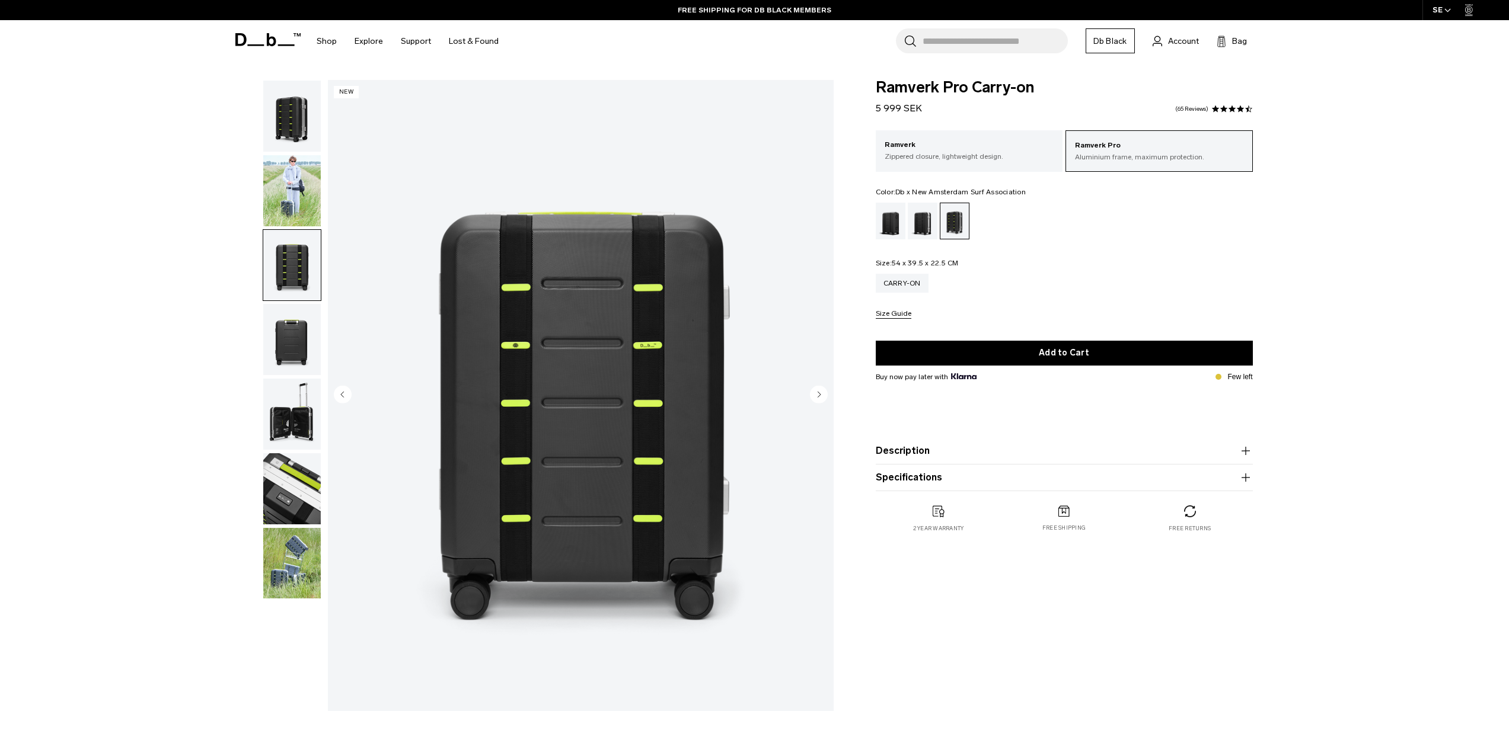
click at [298, 526] on ul at bounding box center [292, 339] width 59 height 519
click at [293, 547] on img "button" at bounding box center [292, 563] width 58 height 71
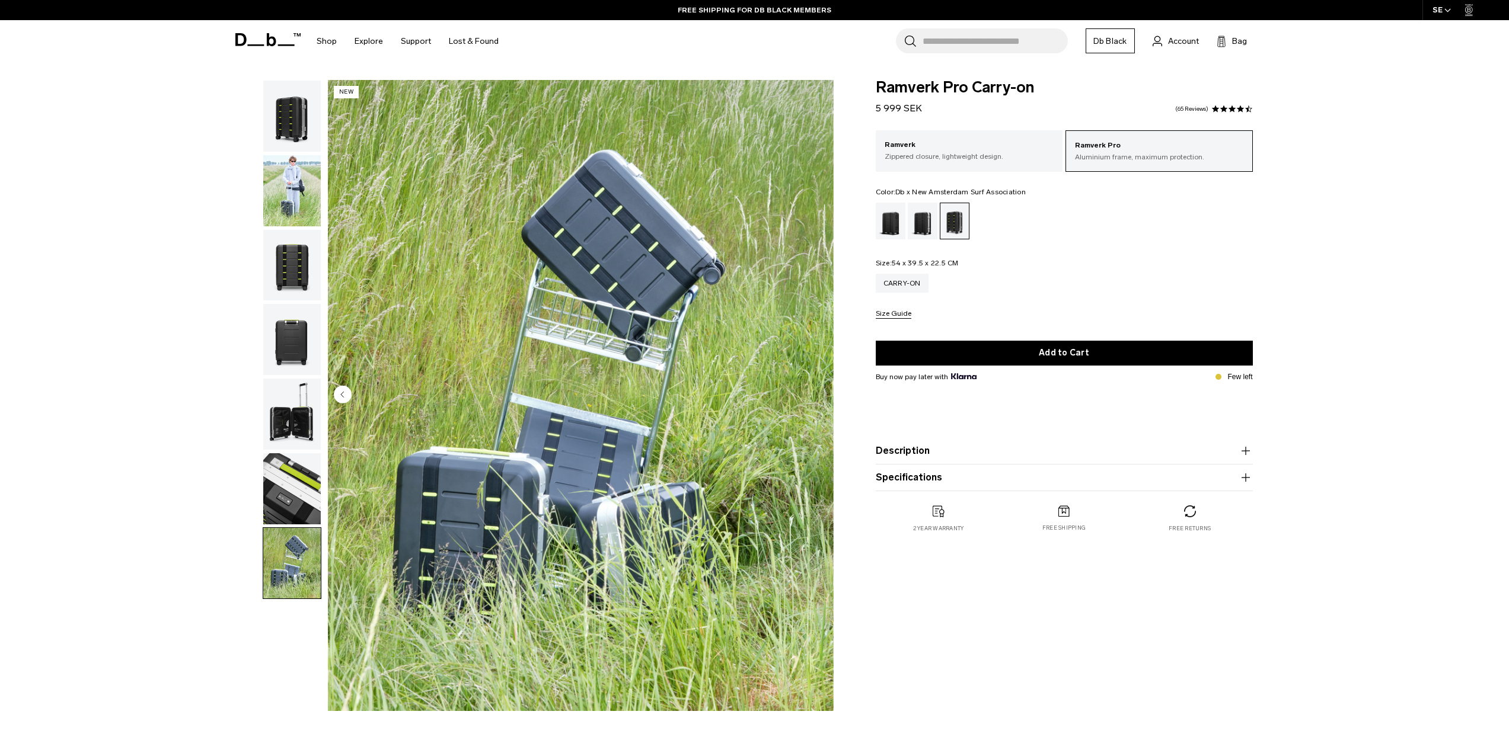
click at [295, 504] on img "button" at bounding box center [292, 488] width 58 height 71
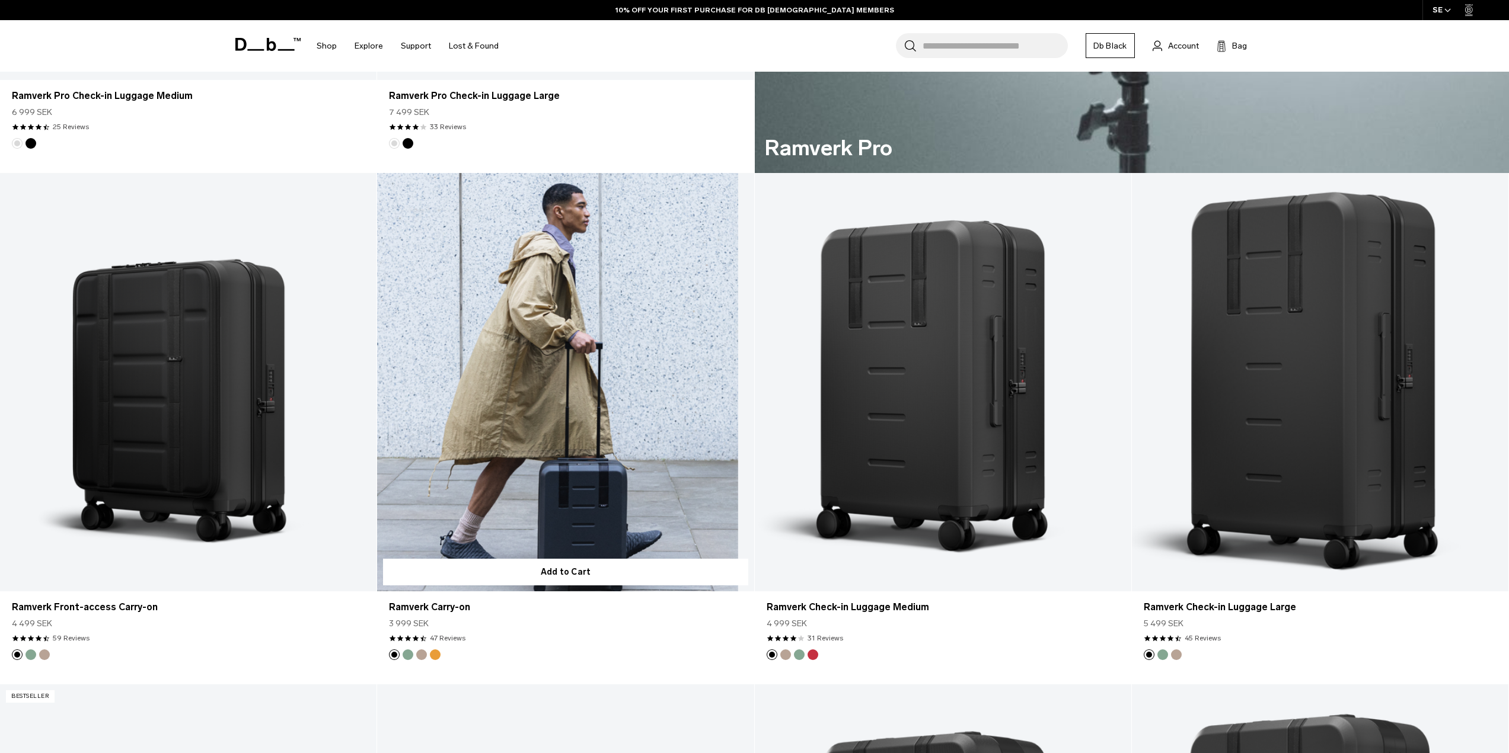
scroll to position [1279, 0]
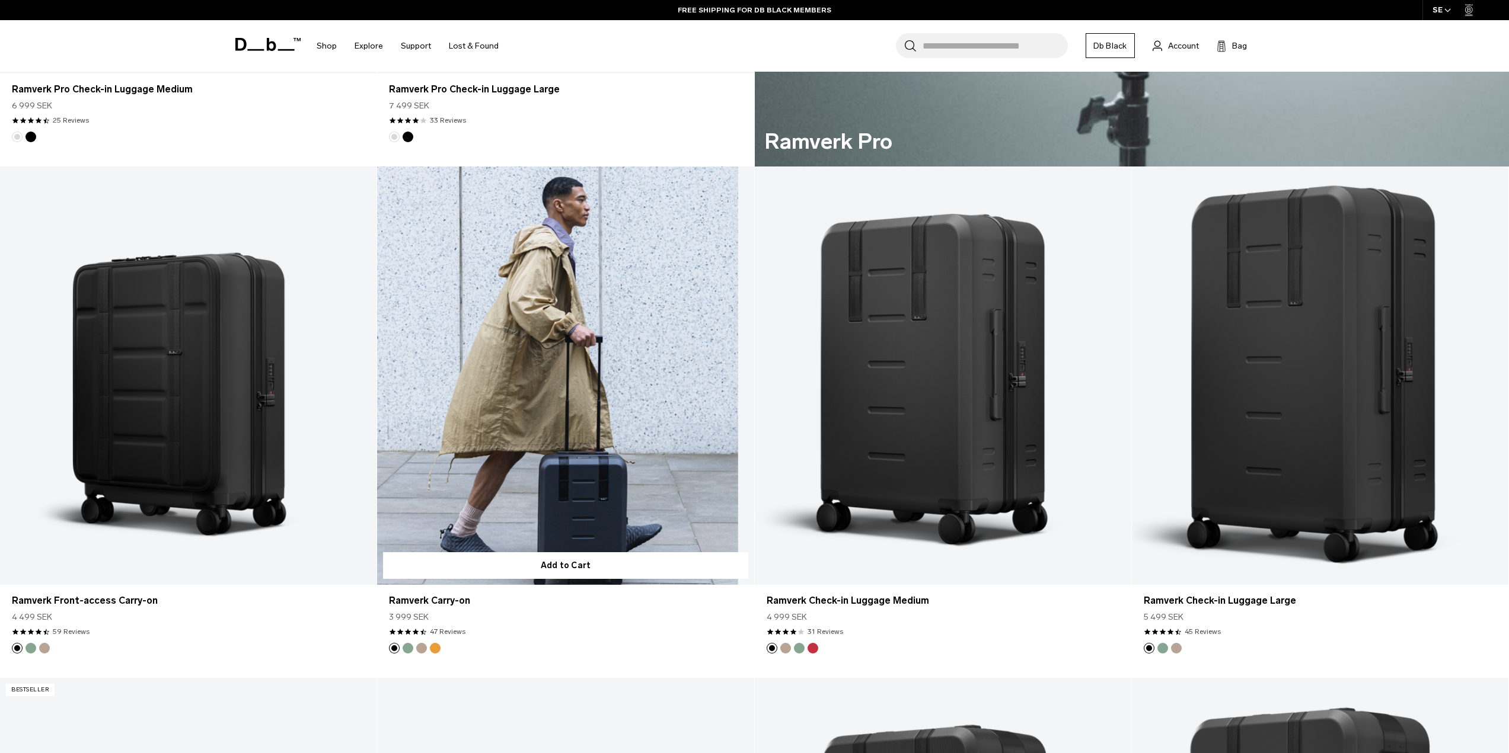
click at [509, 442] on link "Ramverk Carry-on" at bounding box center [565, 376] width 376 height 419
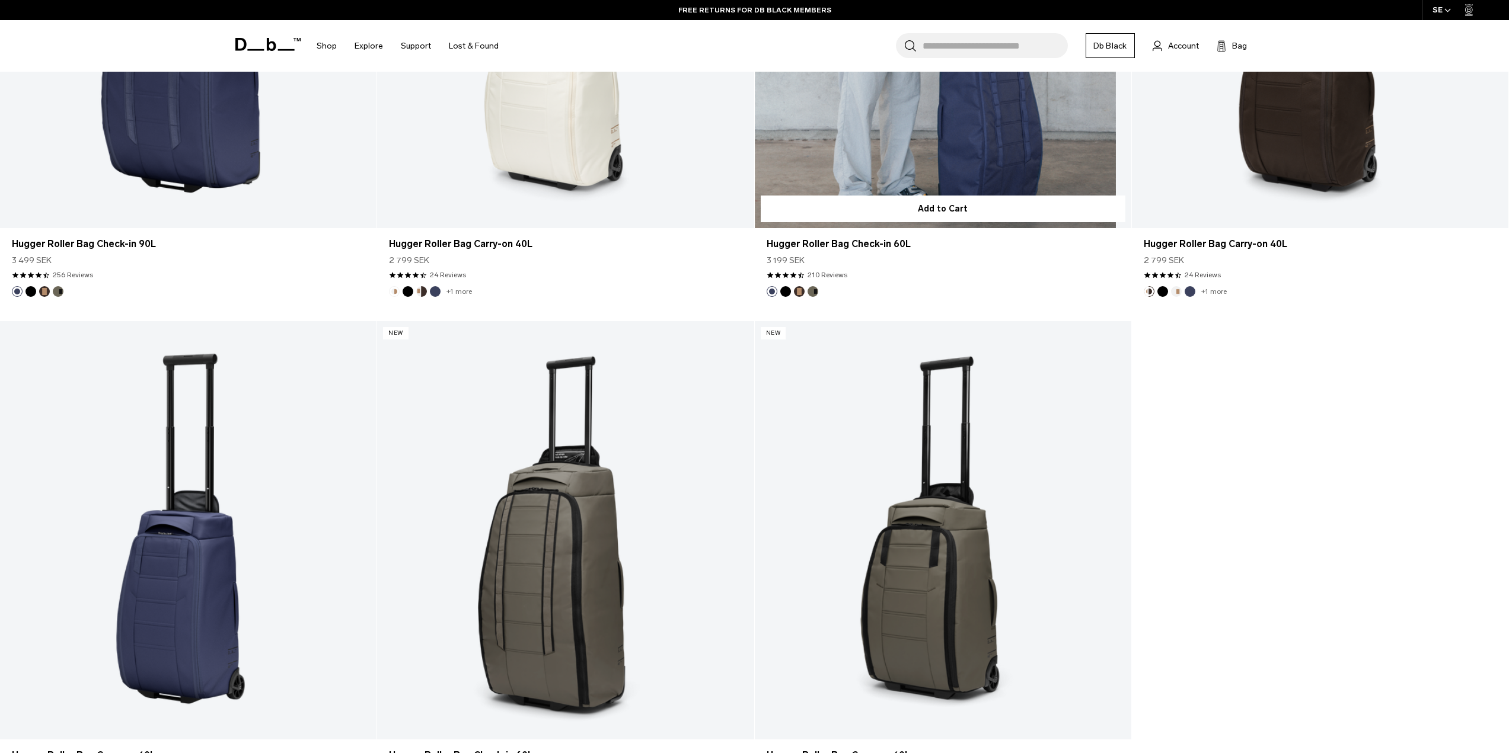
scroll to position [5577, 0]
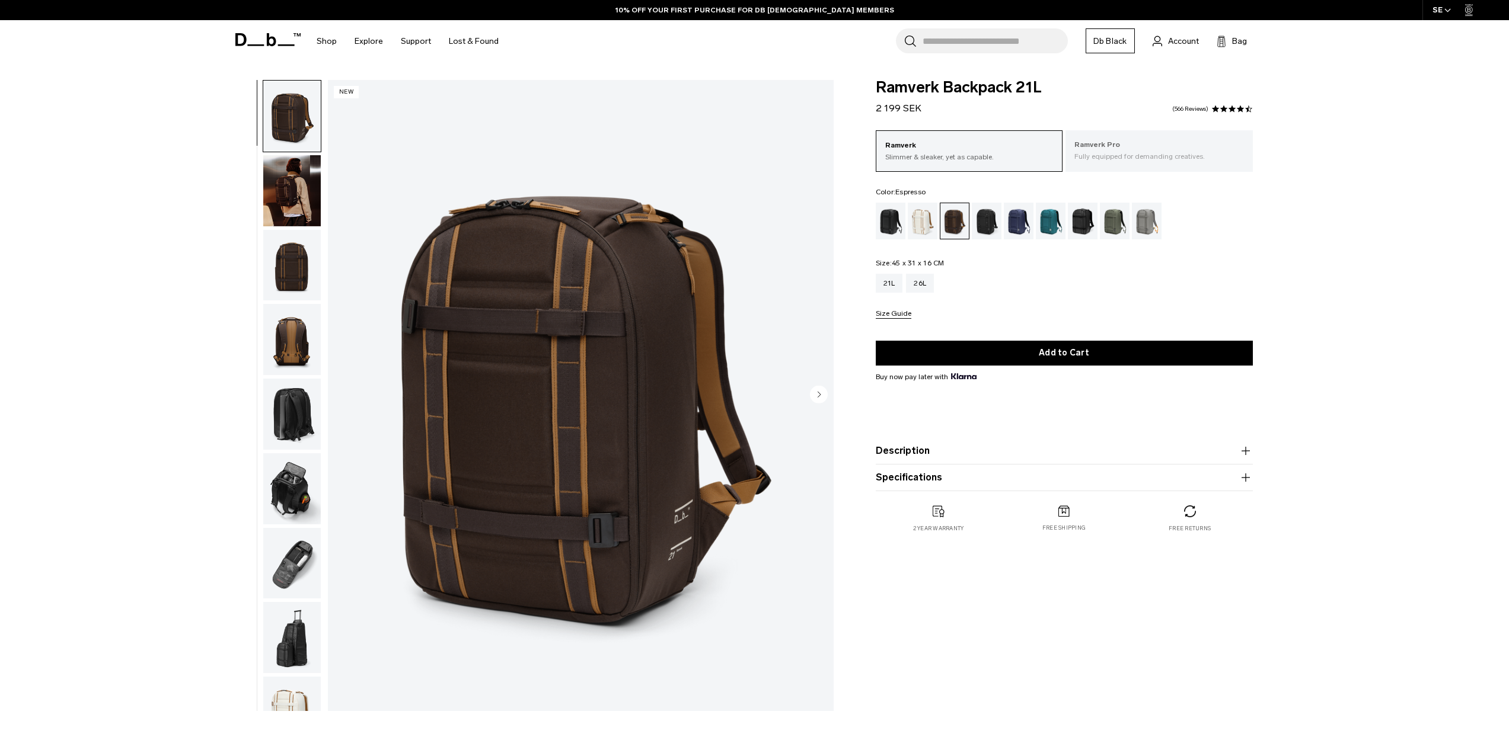
click at [1128, 155] on p "Fully equipped for demanding creatives." at bounding box center [1159, 156] width 170 height 11
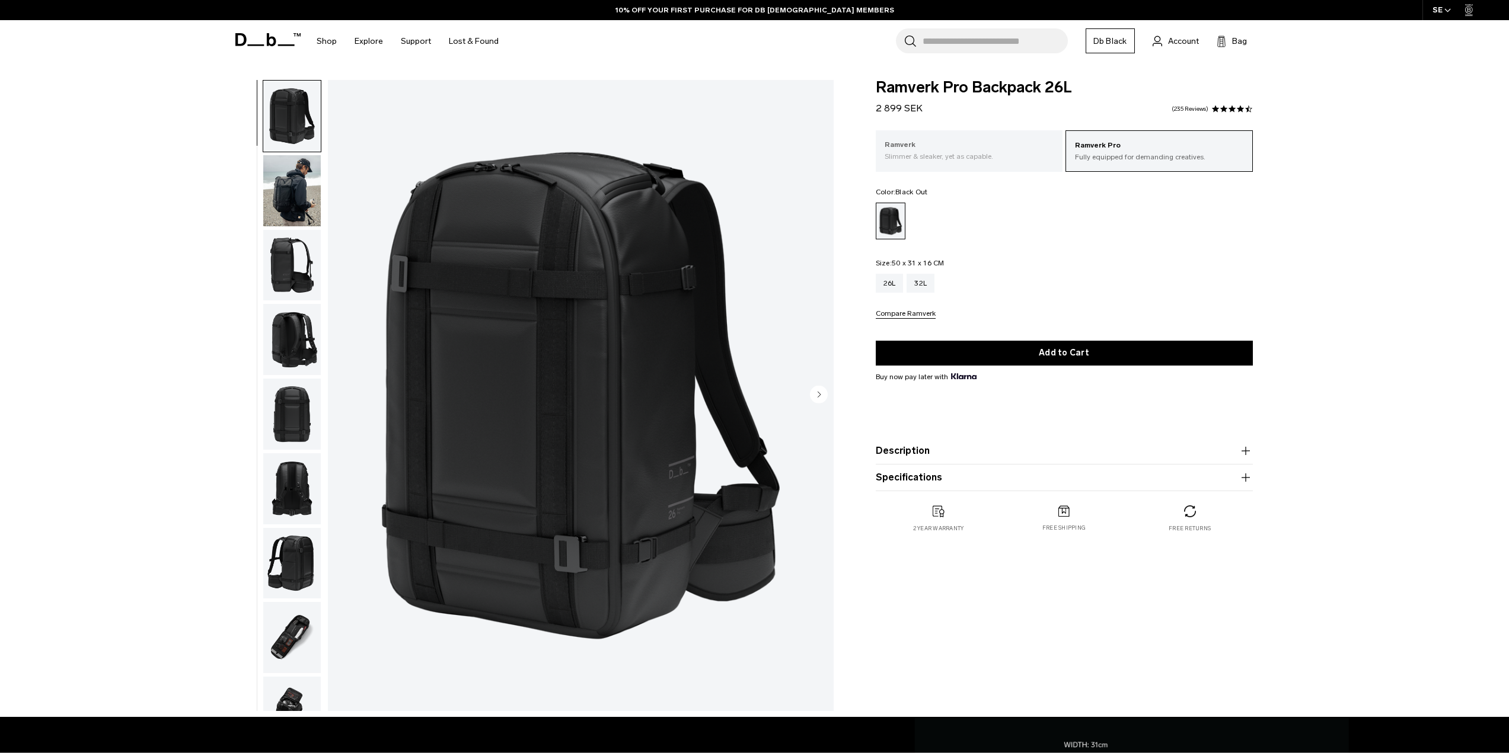
click at [1039, 142] on p "Ramverk" at bounding box center [969, 145] width 170 height 12
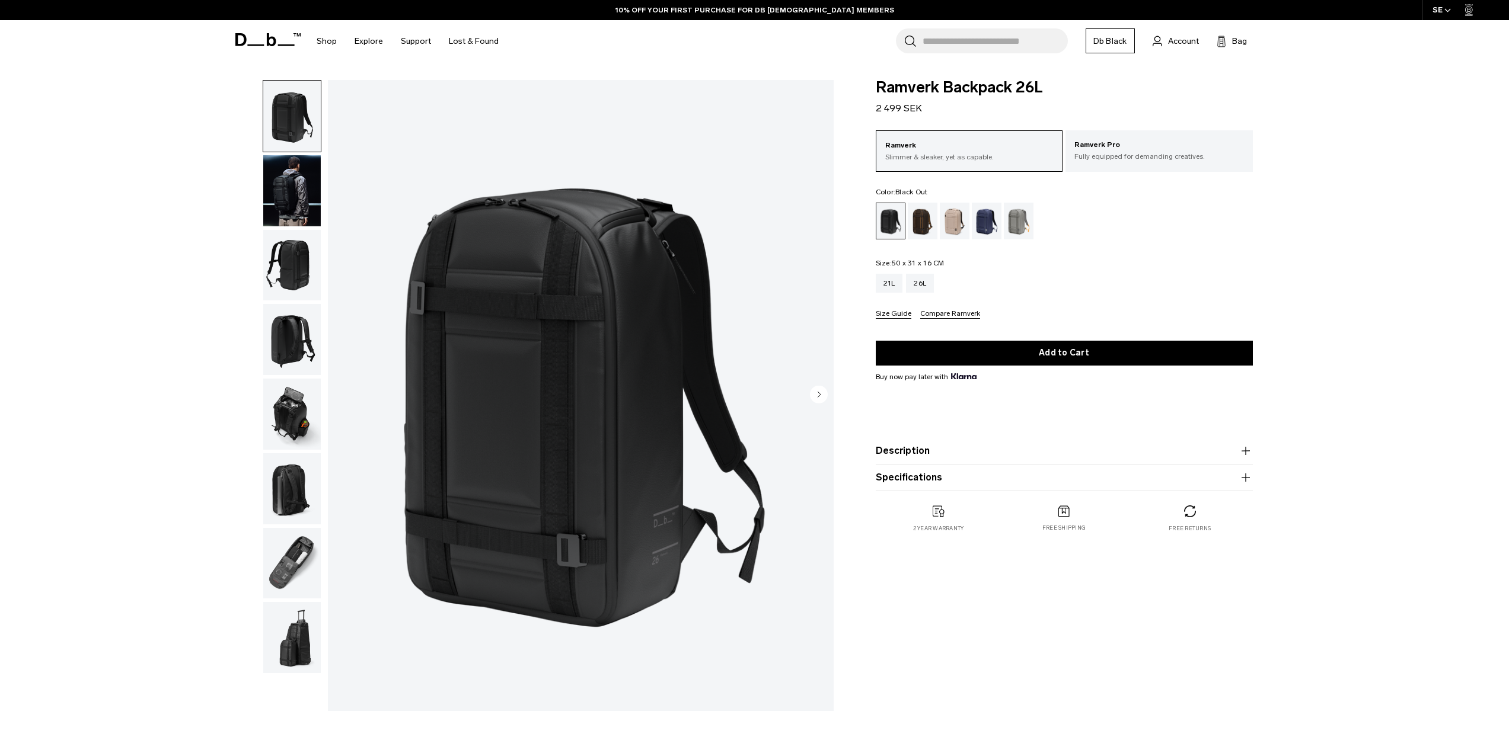
click at [939, 464] on product-accordion "Description The bestselling daily backpack. Whether you’re crossing cities or c…" at bounding box center [1064, 451] width 377 height 27
click at [924, 456] on button "Description" at bounding box center [1064, 451] width 377 height 14
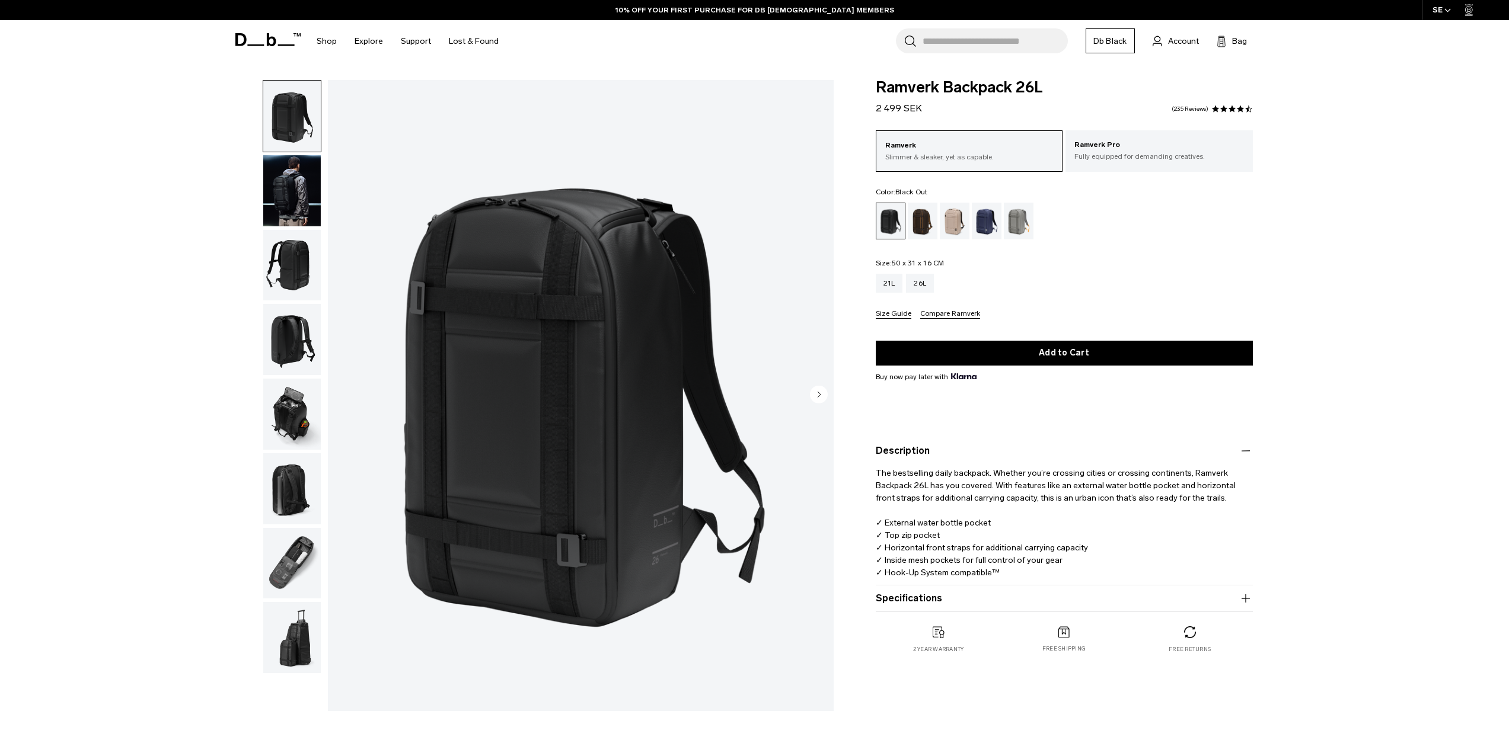
click at [913, 605] on button "Specifications" at bounding box center [1064, 599] width 377 height 14
click at [304, 574] on img "button" at bounding box center [292, 563] width 58 height 71
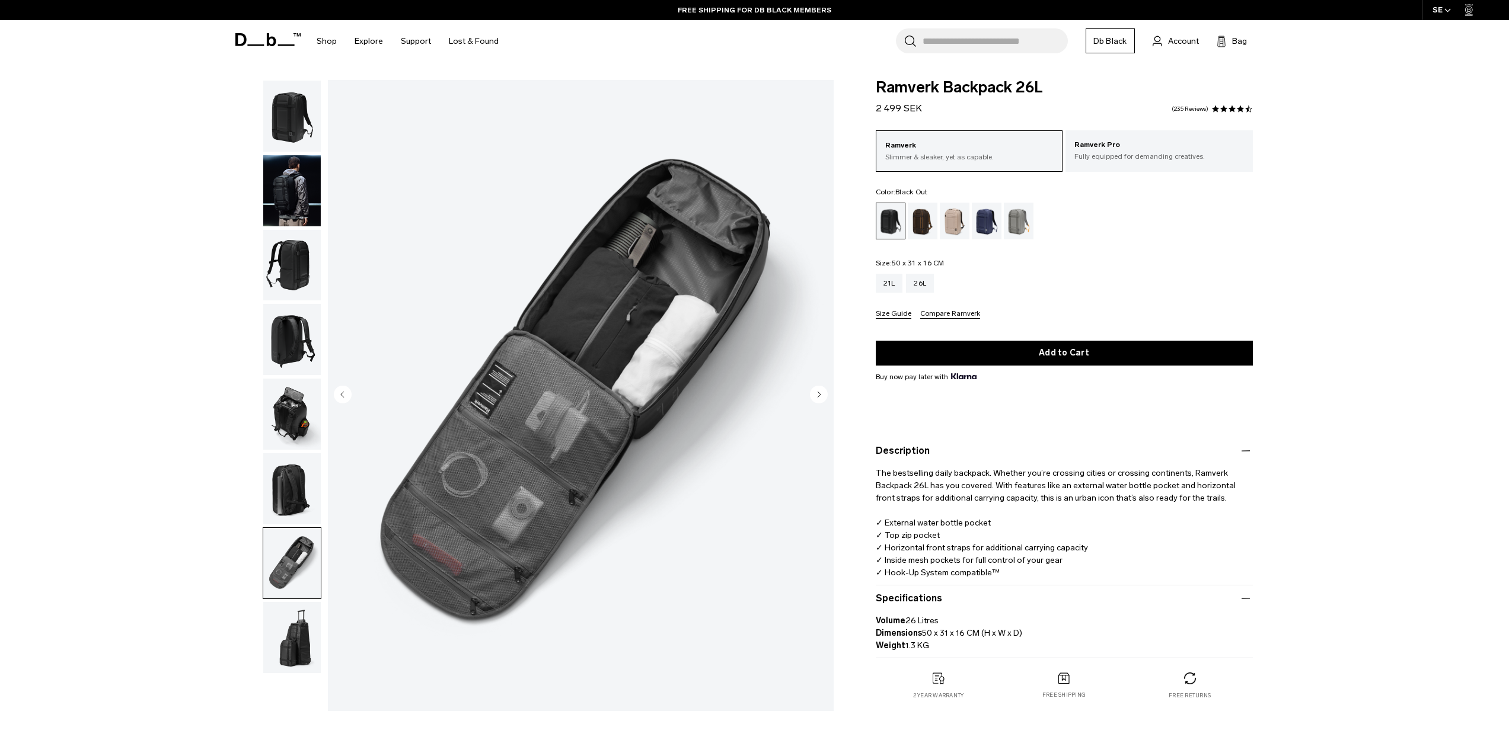
click at [296, 636] on img "button" at bounding box center [292, 637] width 58 height 71
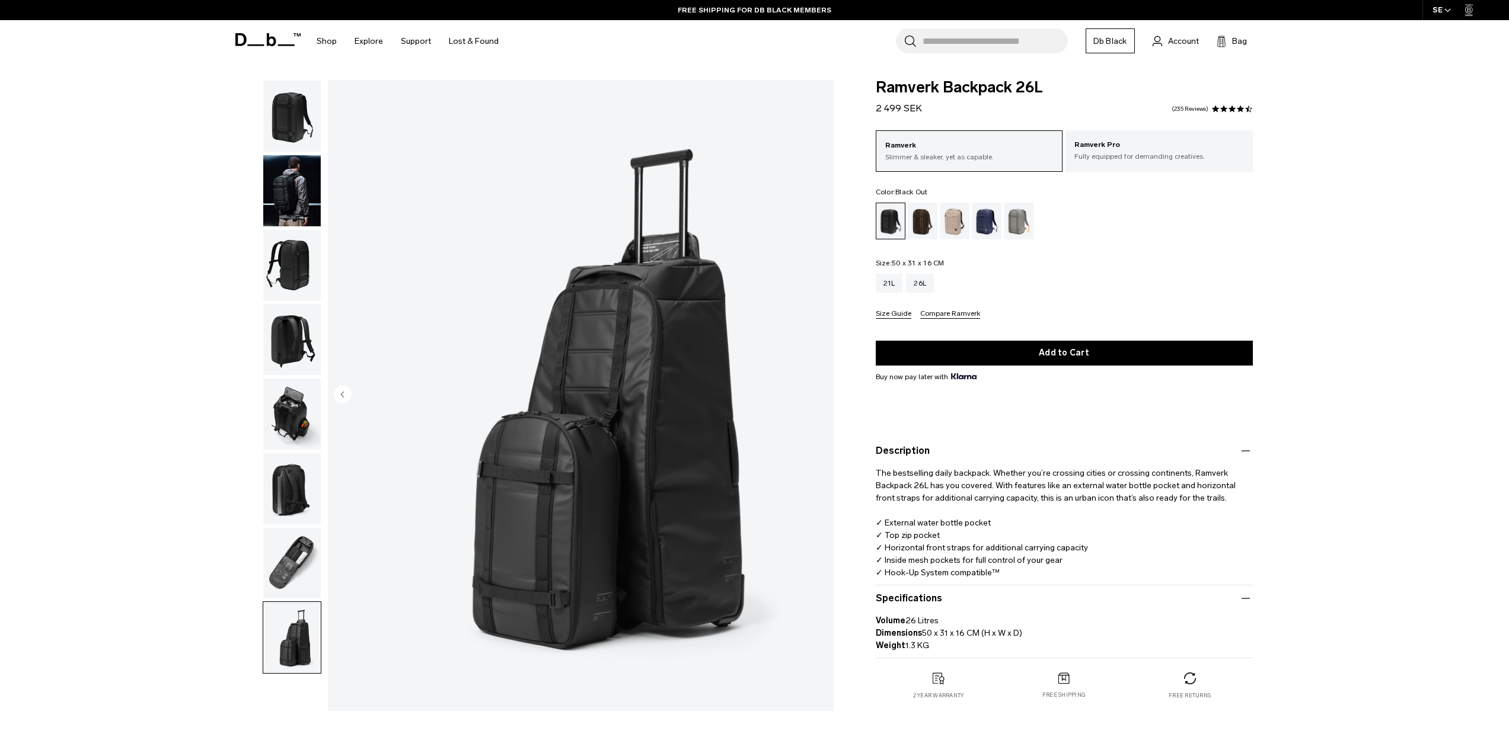
click at [284, 571] on img "button" at bounding box center [292, 563] width 58 height 71
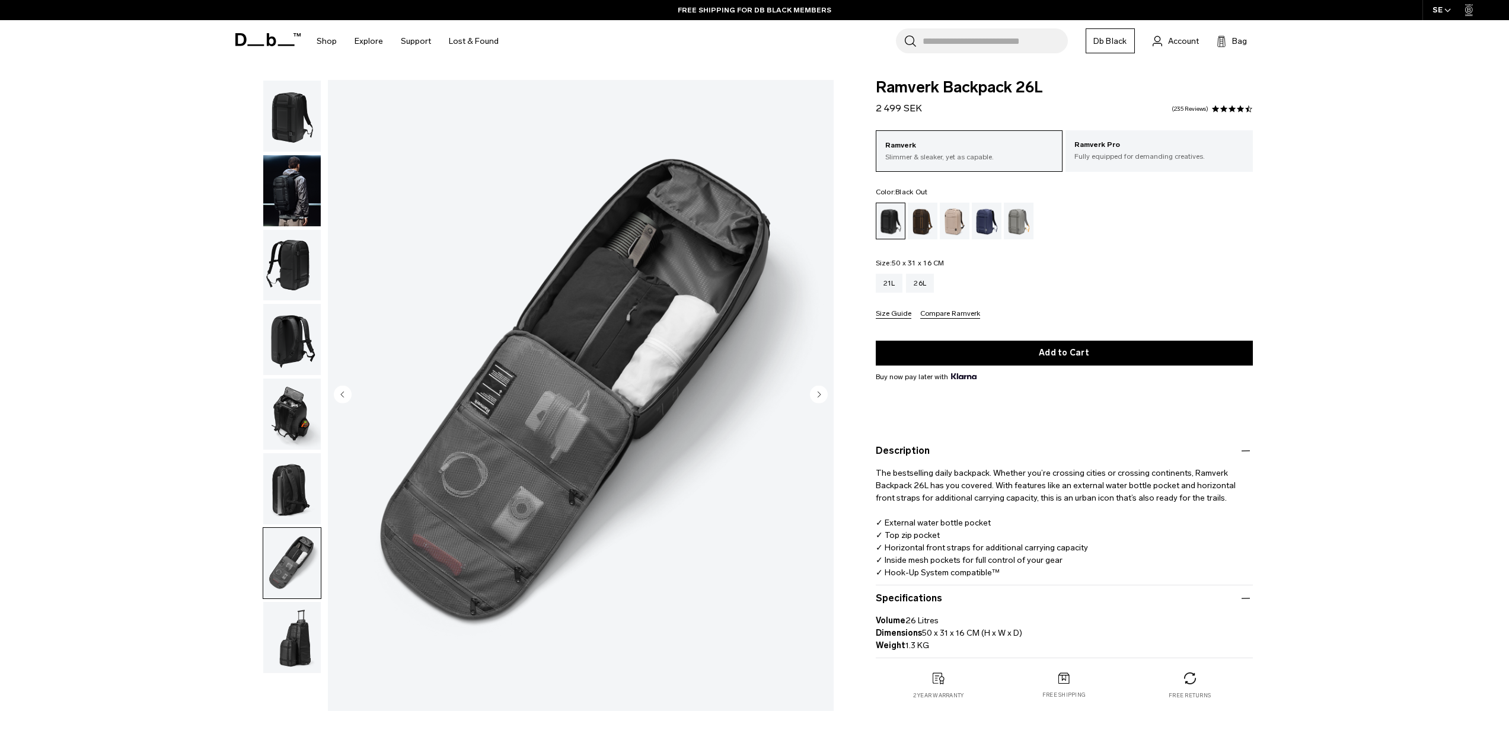
click at [292, 502] on img "button" at bounding box center [292, 488] width 58 height 71
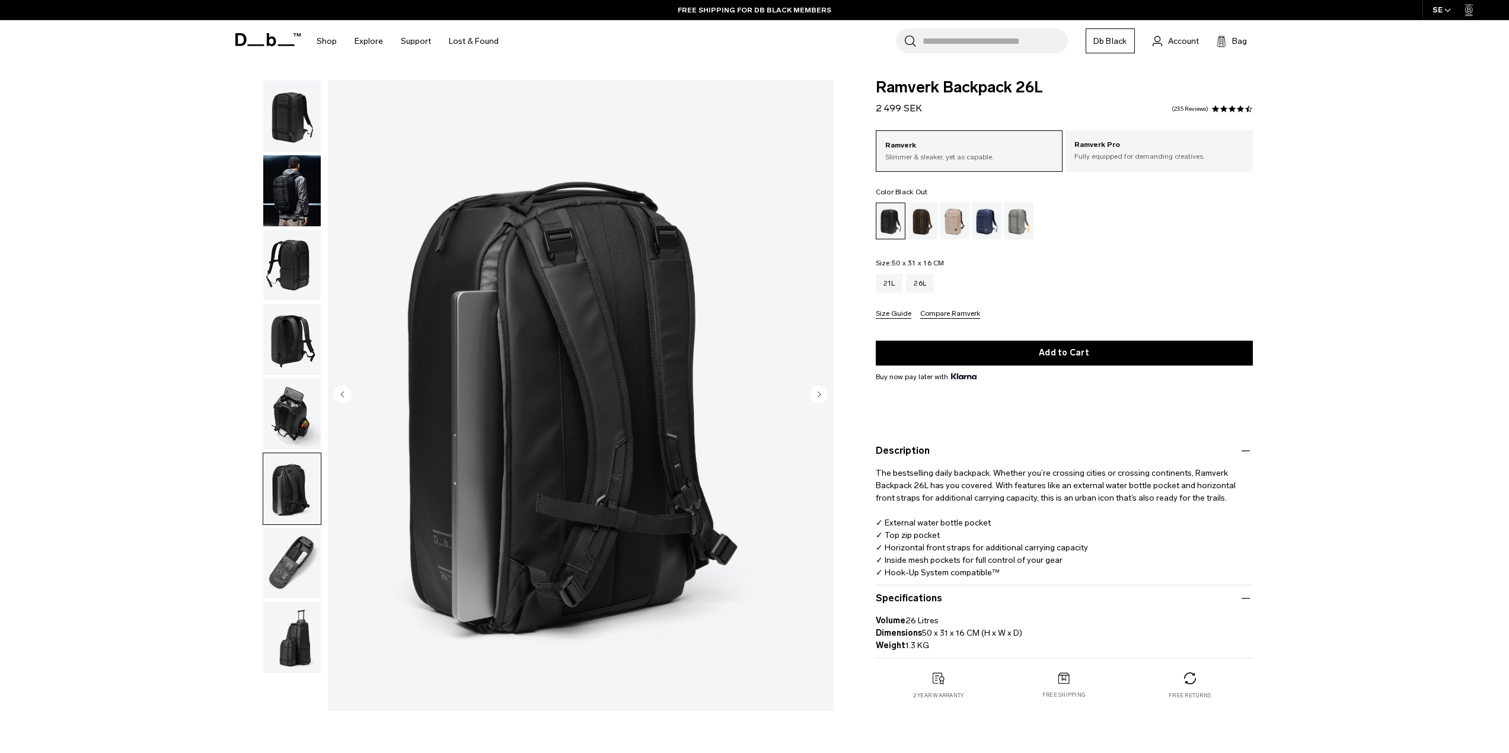
click at [304, 414] on img "button" at bounding box center [292, 414] width 58 height 71
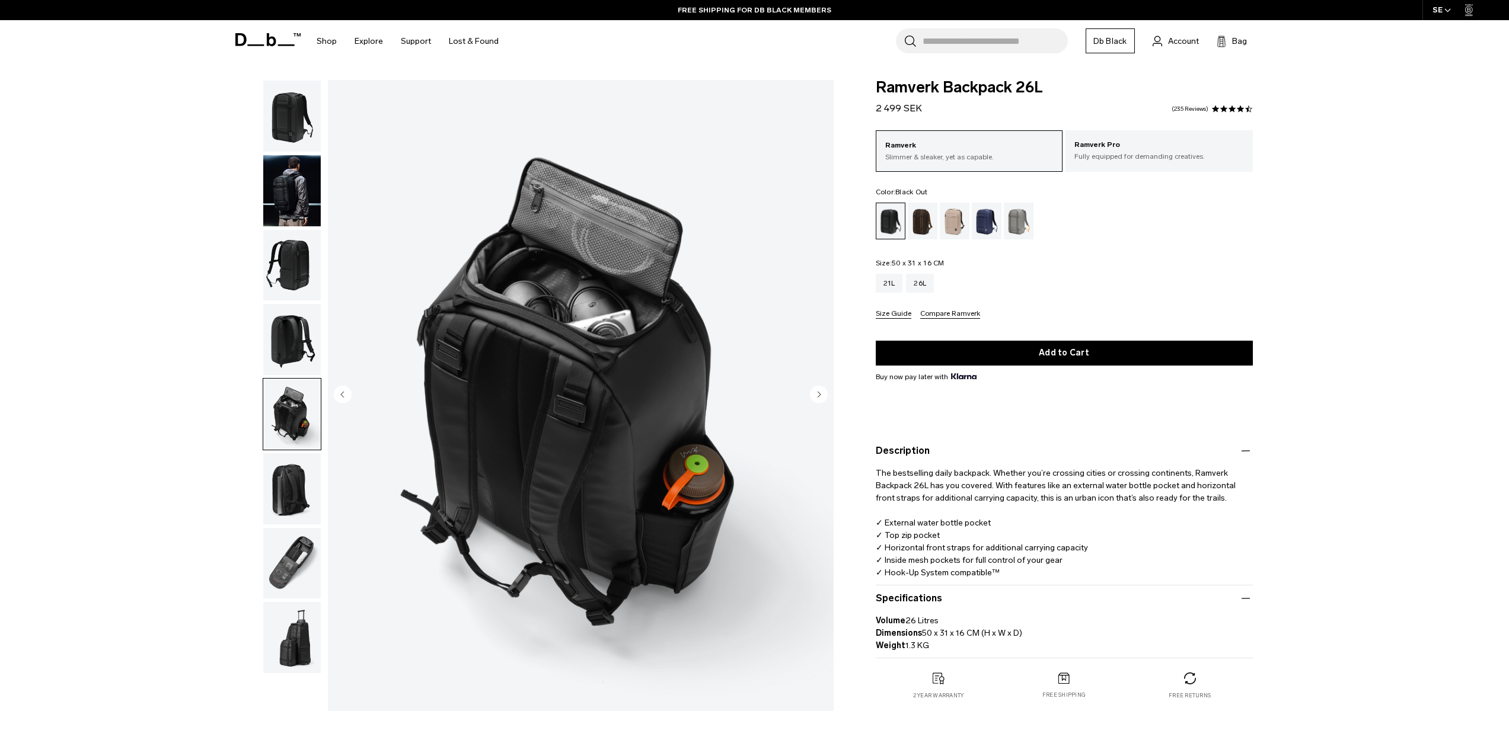
click at [302, 341] on img "button" at bounding box center [292, 339] width 58 height 71
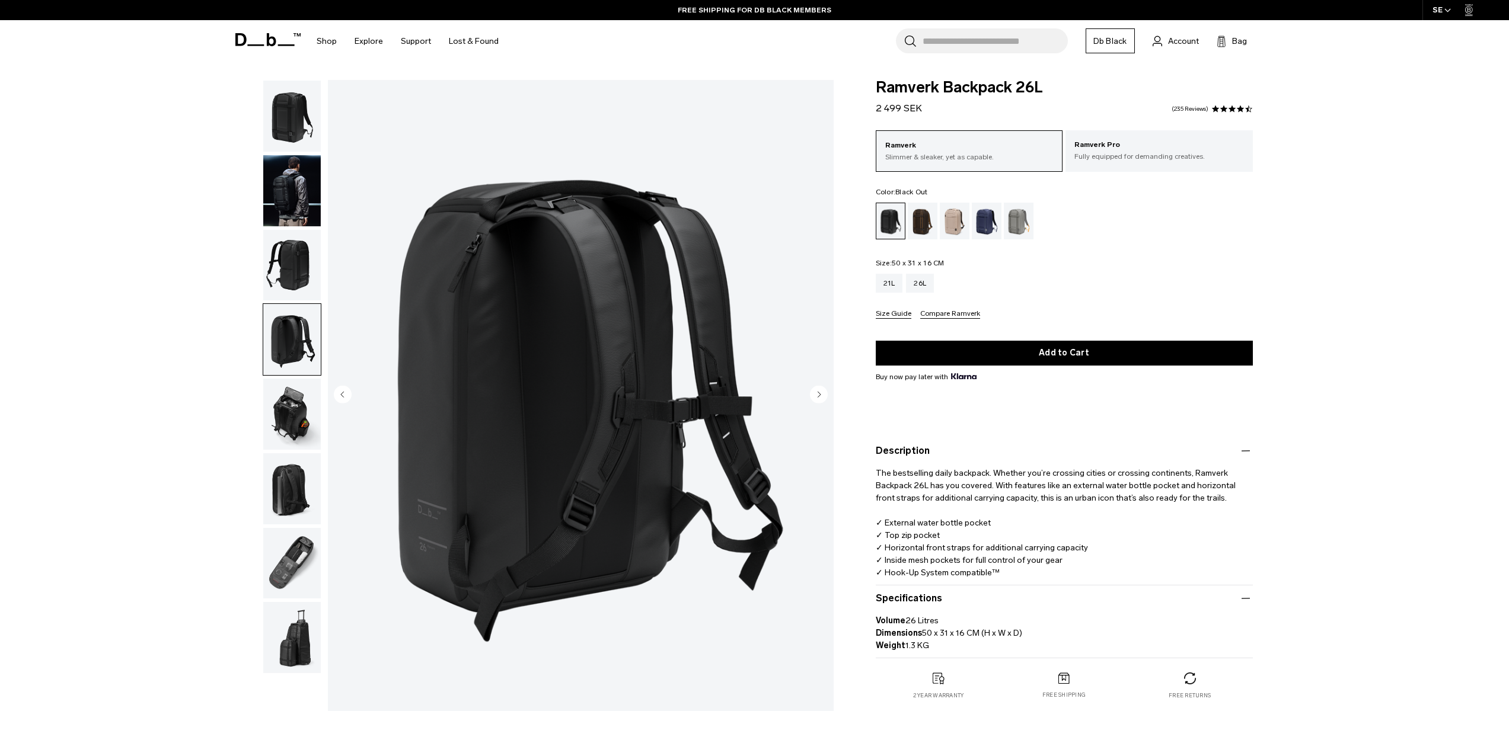
click at [290, 262] on img "button" at bounding box center [292, 265] width 58 height 71
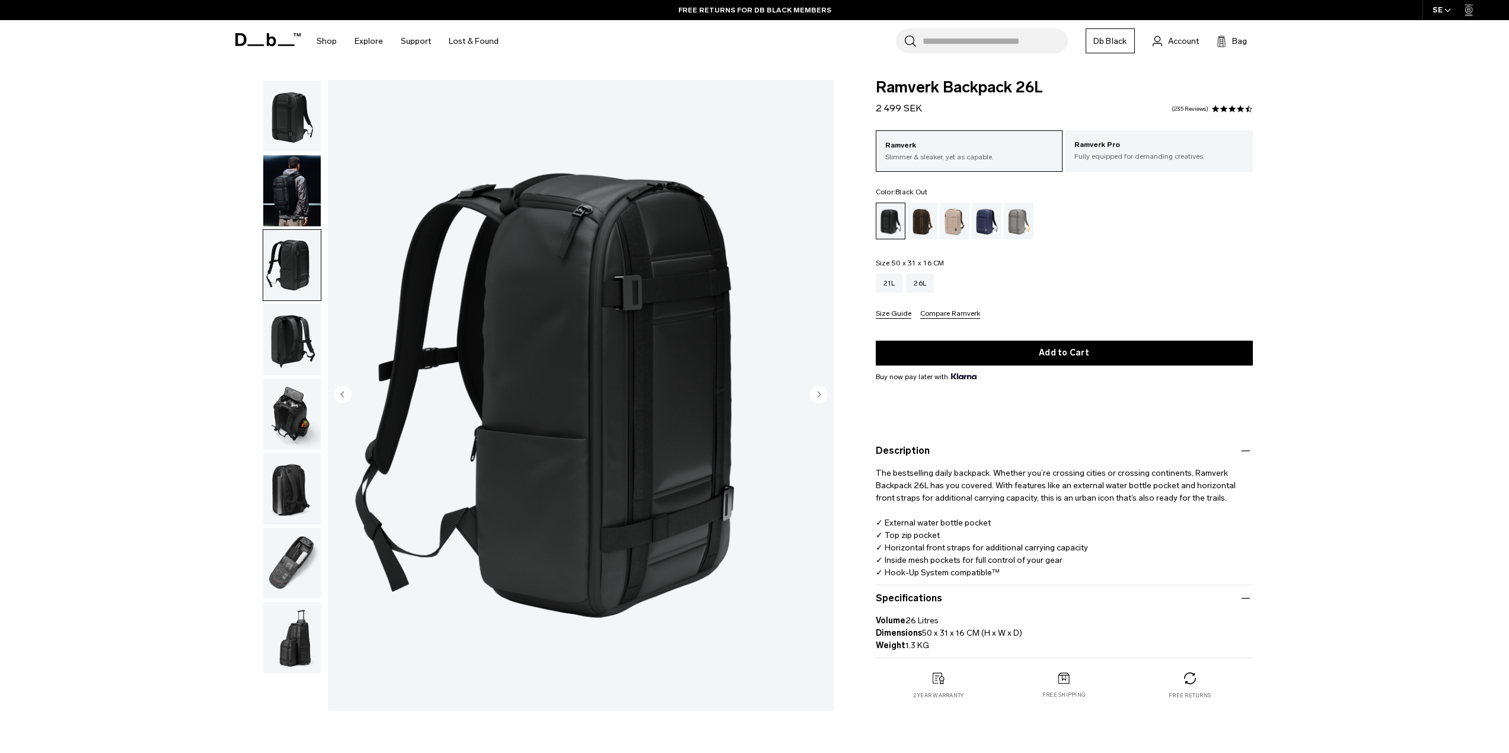
click at [299, 197] on img "button" at bounding box center [292, 190] width 58 height 71
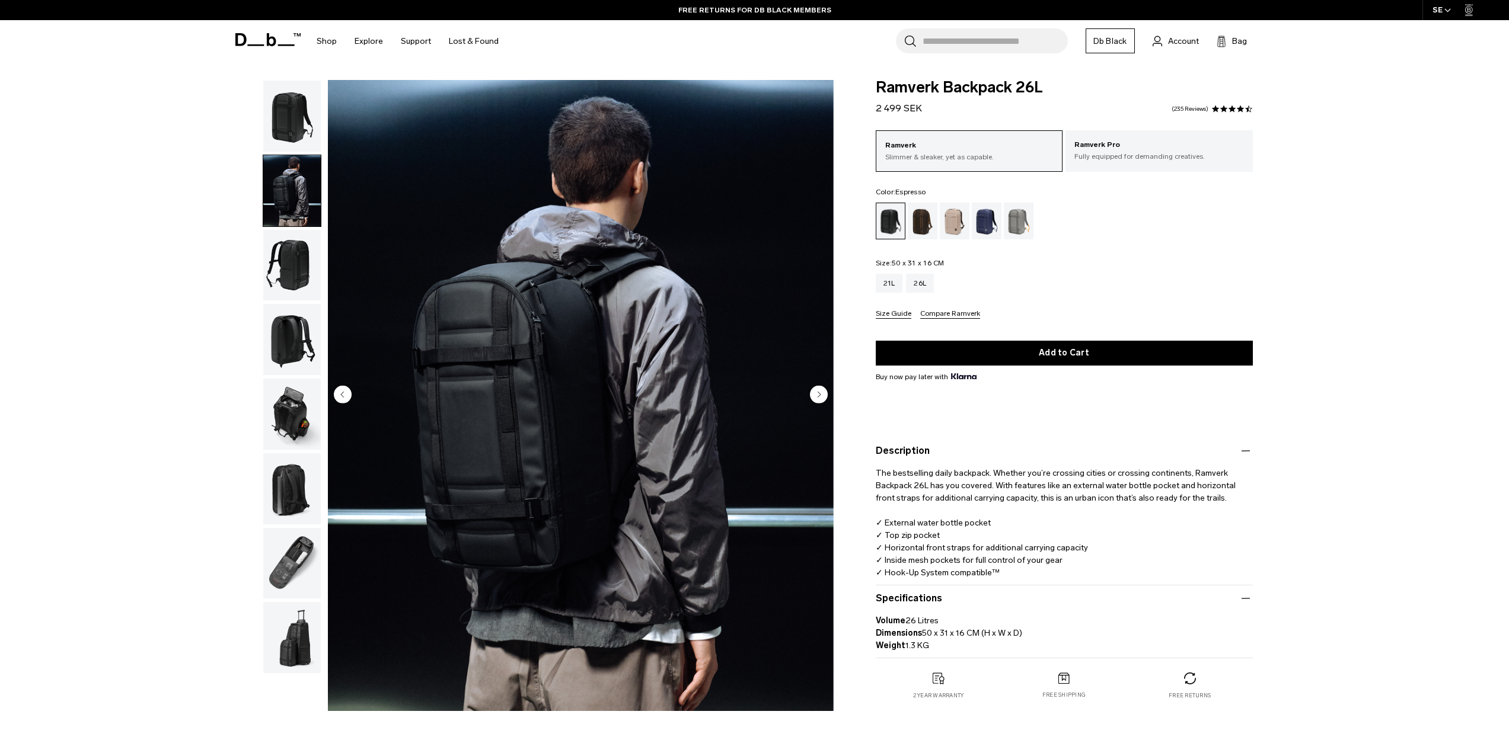
click at [932, 223] on div "Espresso" at bounding box center [923, 221] width 30 height 37
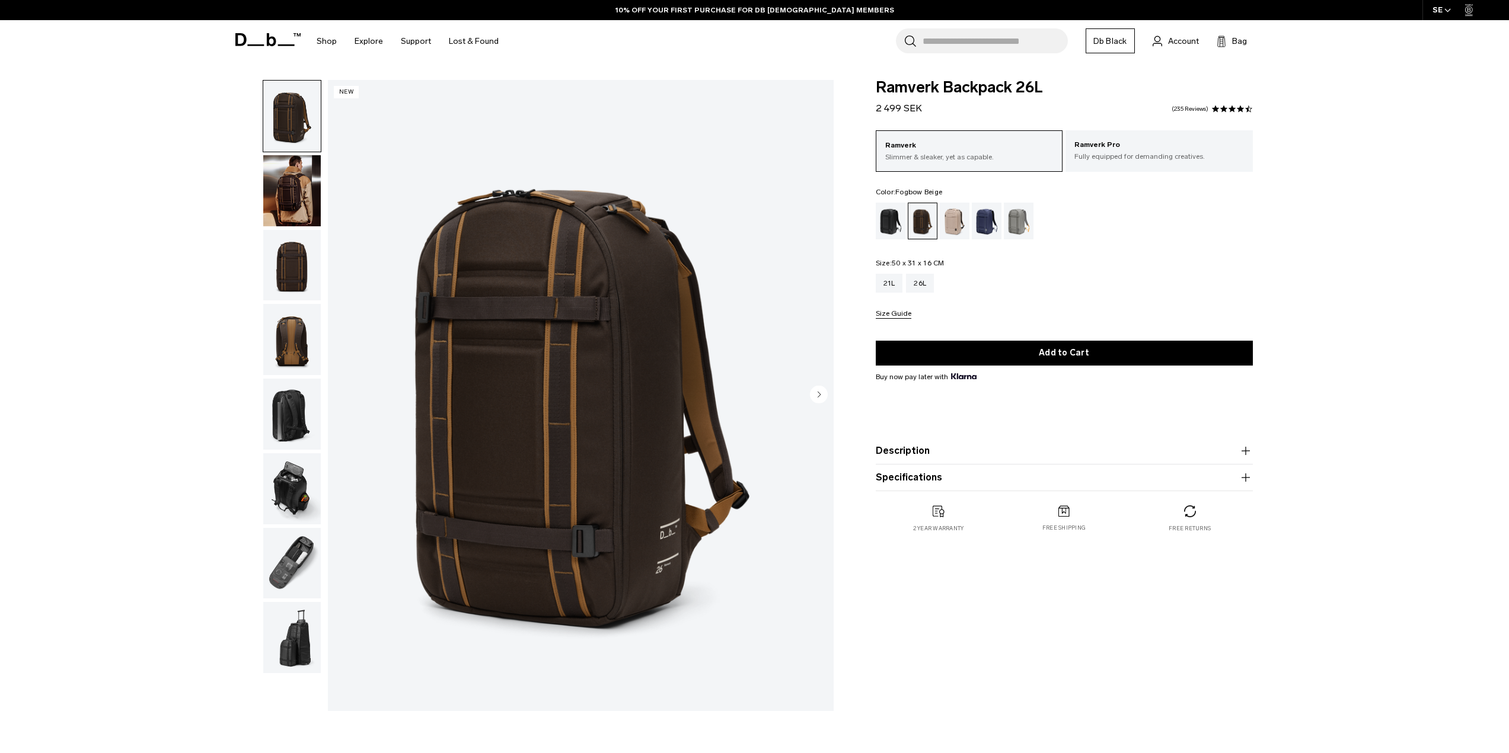
drag, startPoint x: 0, startPoint y: 0, endPoint x: 953, endPoint y: 223, distance: 978.4
click at [953, 223] on div "Fogbow Beige" at bounding box center [955, 221] width 30 height 37
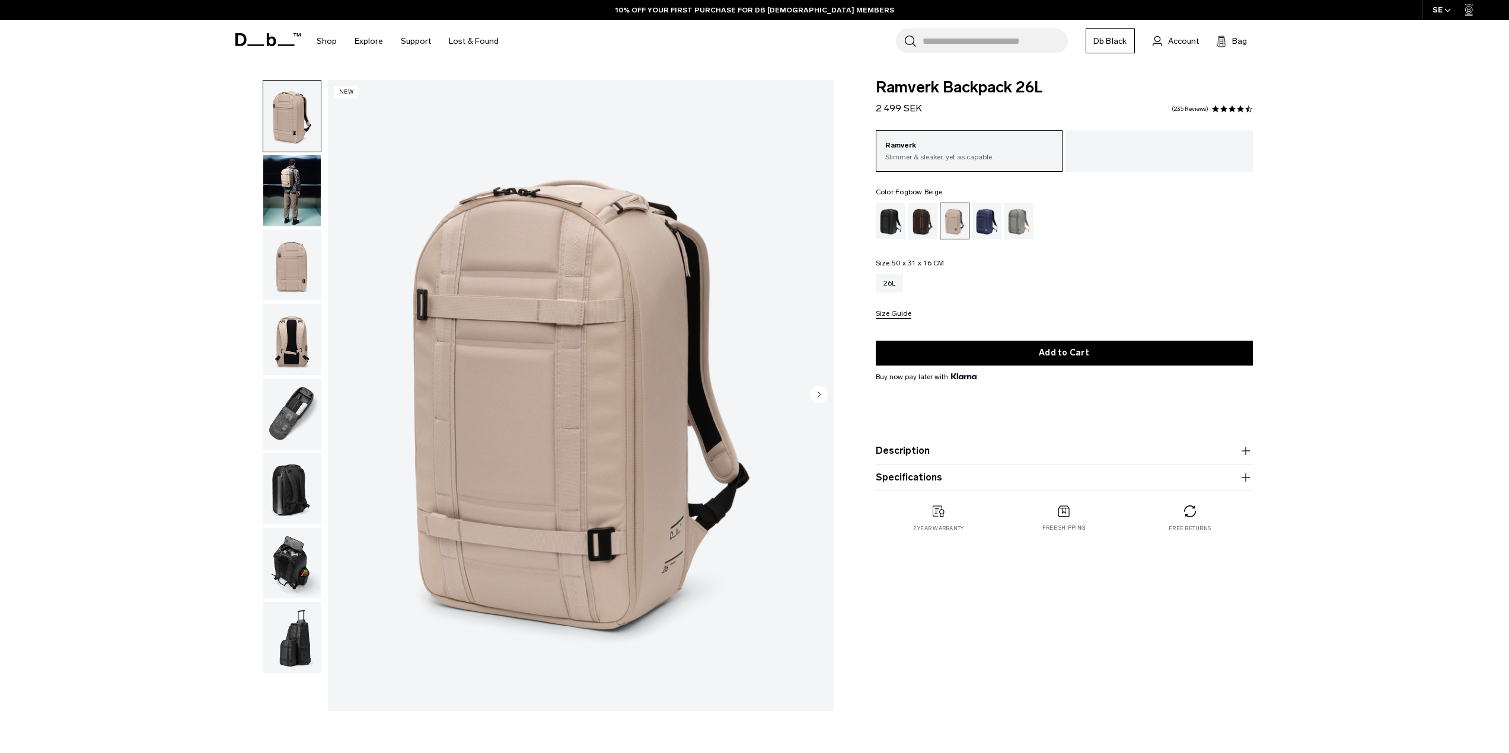
click at [993, 232] on div "Blue Hour" at bounding box center [987, 221] width 30 height 37
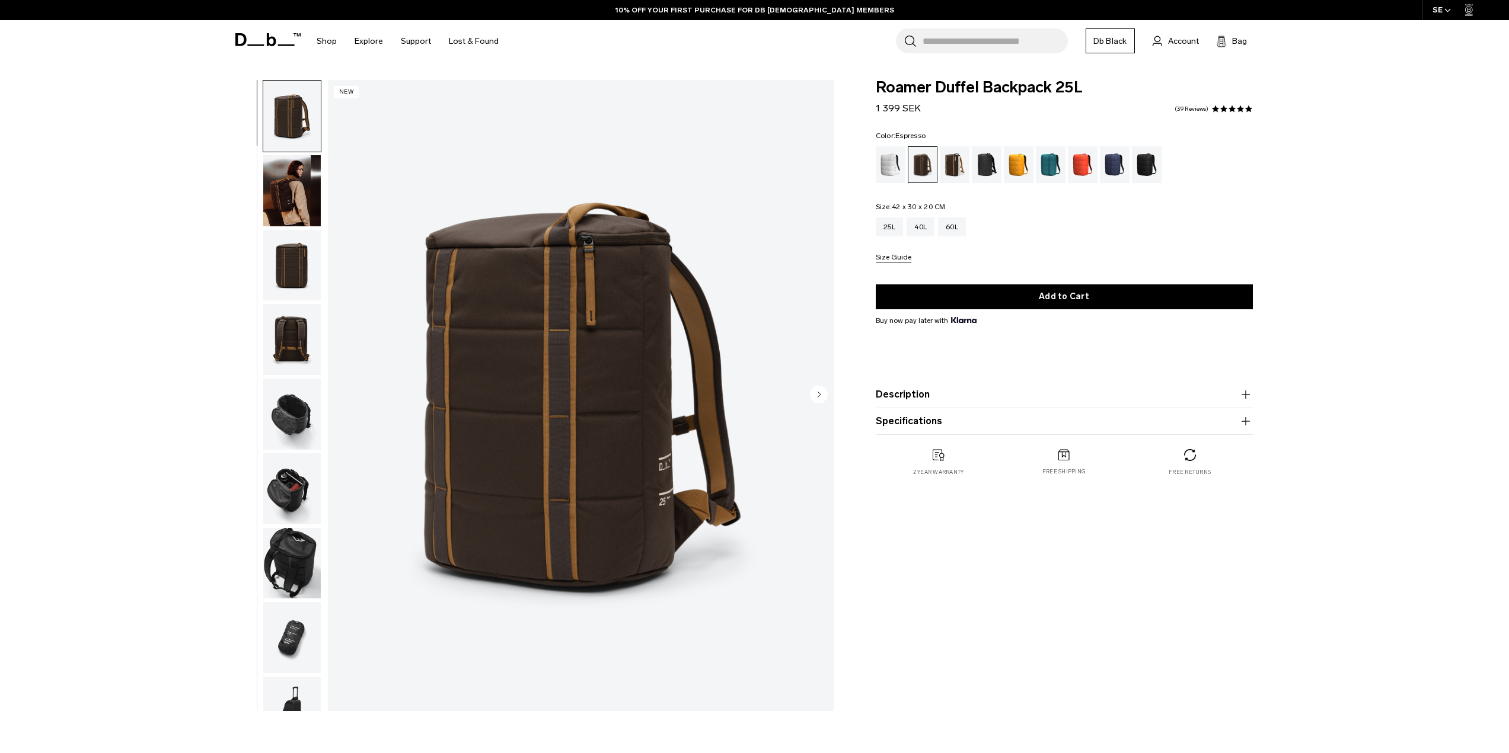
click at [284, 263] on img "button" at bounding box center [292, 265] width 58 height 71
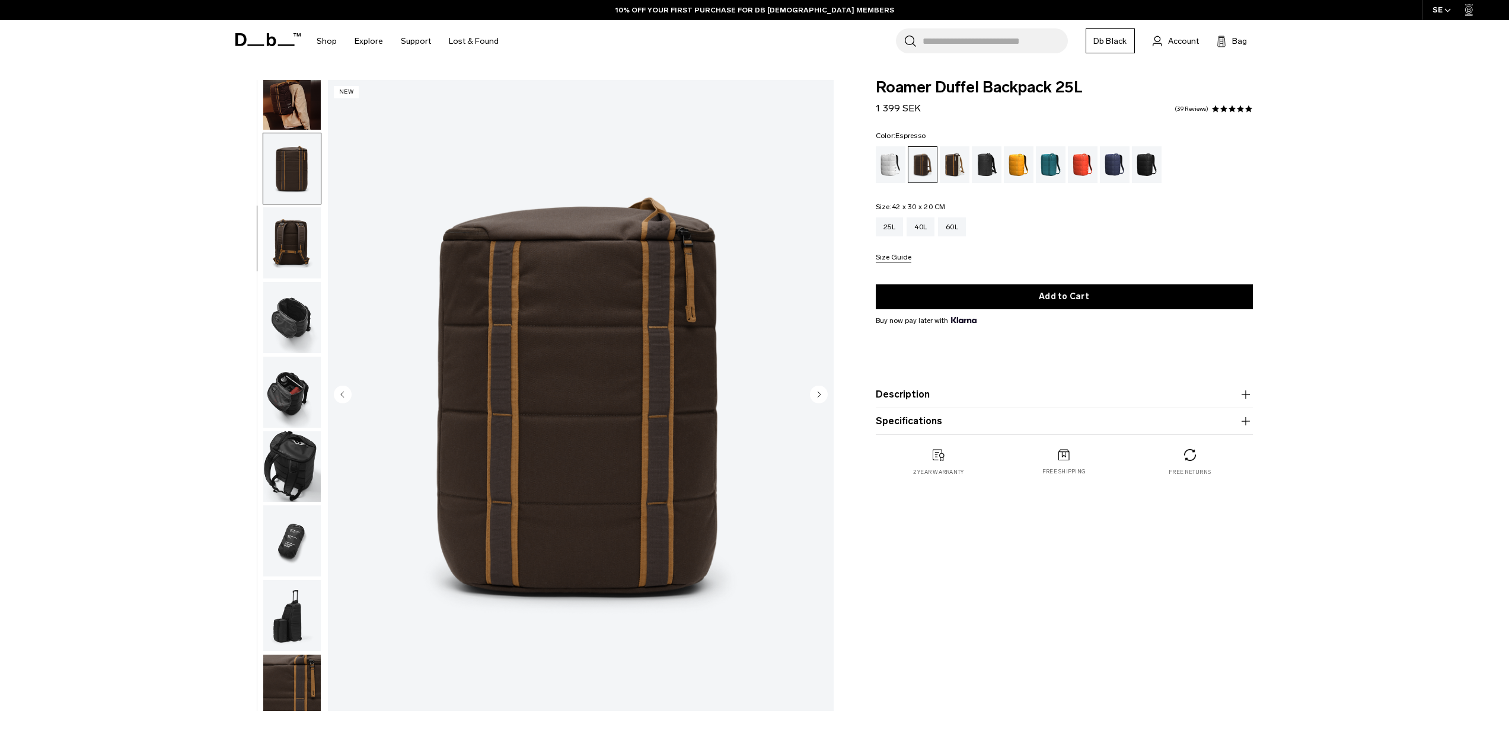
scroll to position [112, 0]
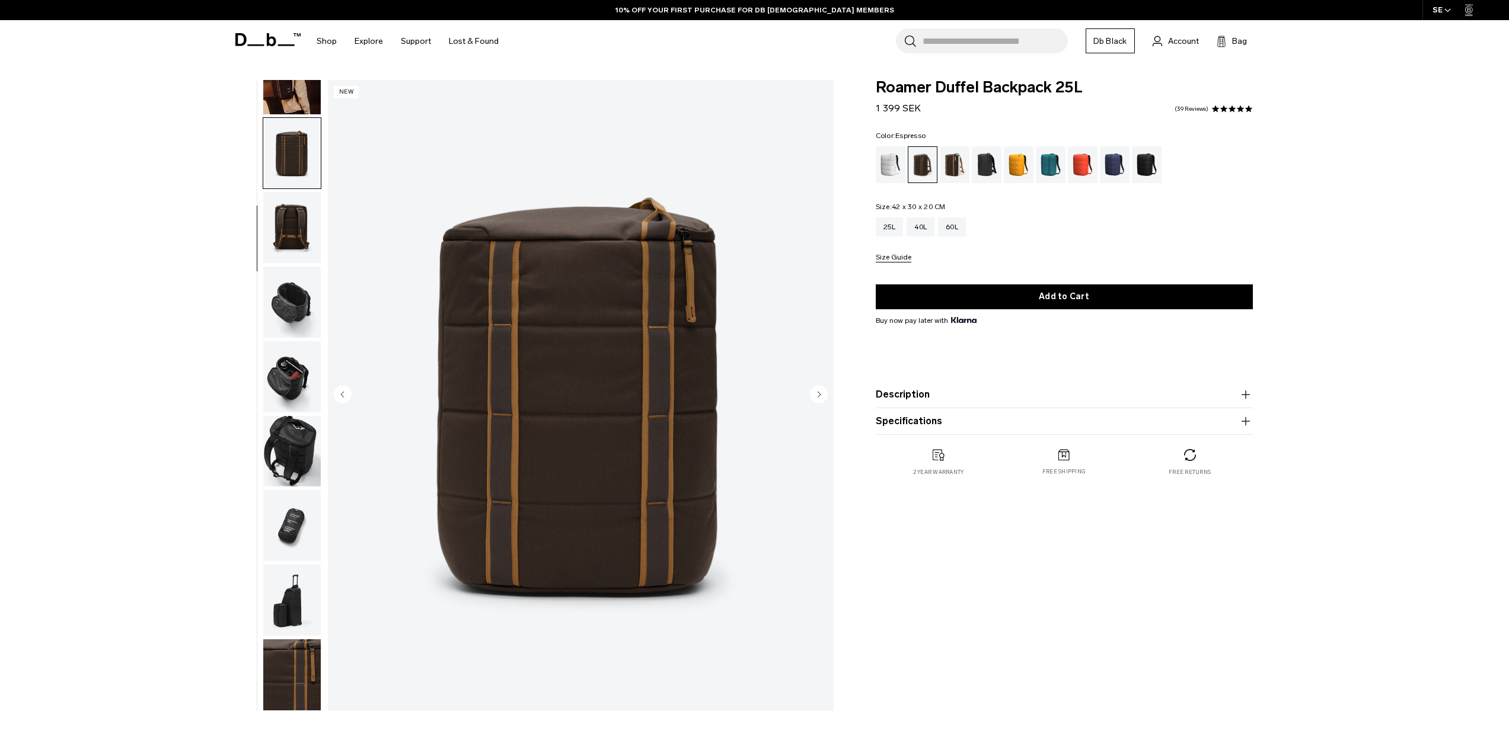
click at [279, 364] on img "button" at bounding box center [292, 376] width 58 height 71
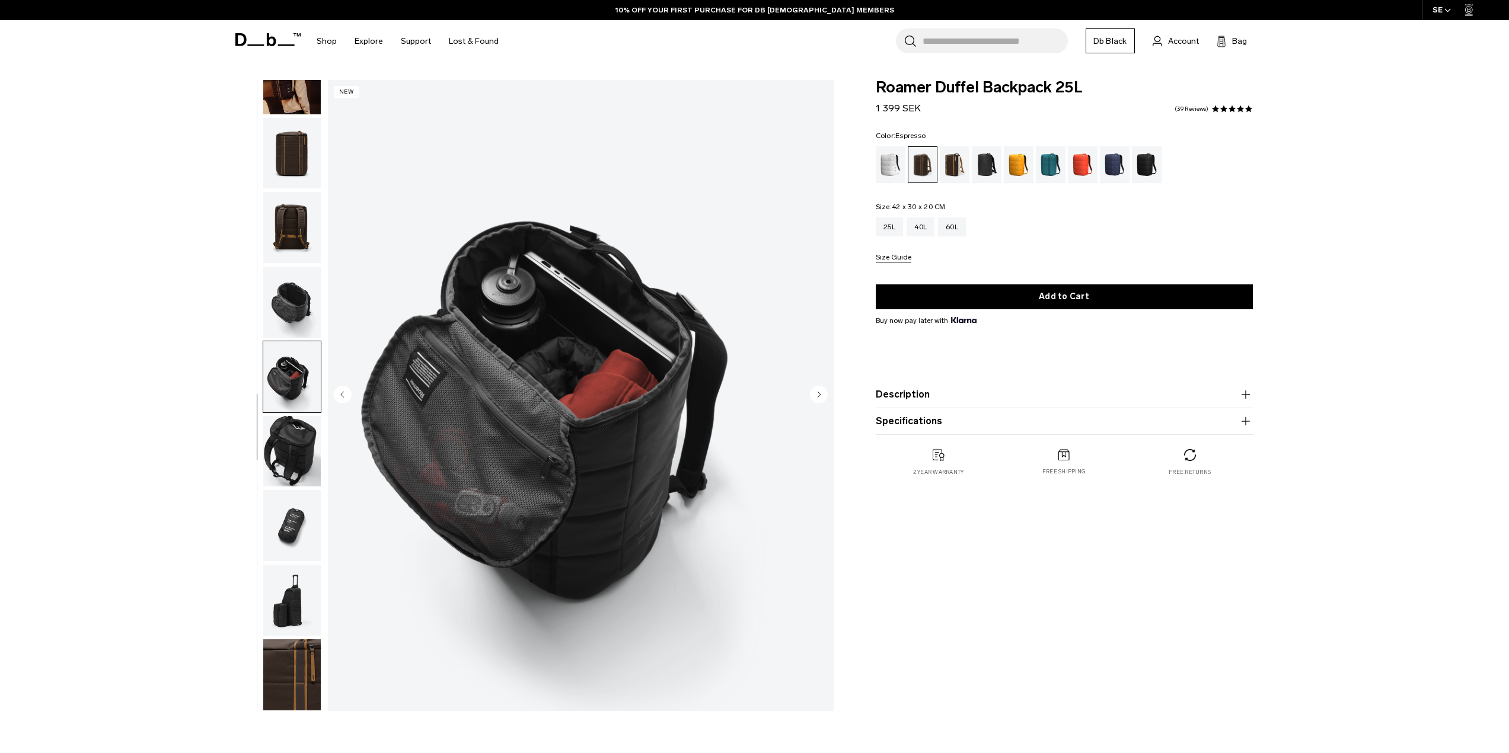
scroll to position [0, 0]
click at [289, 449] on img "button" at bounding box center [292, 451] width 58 height 71
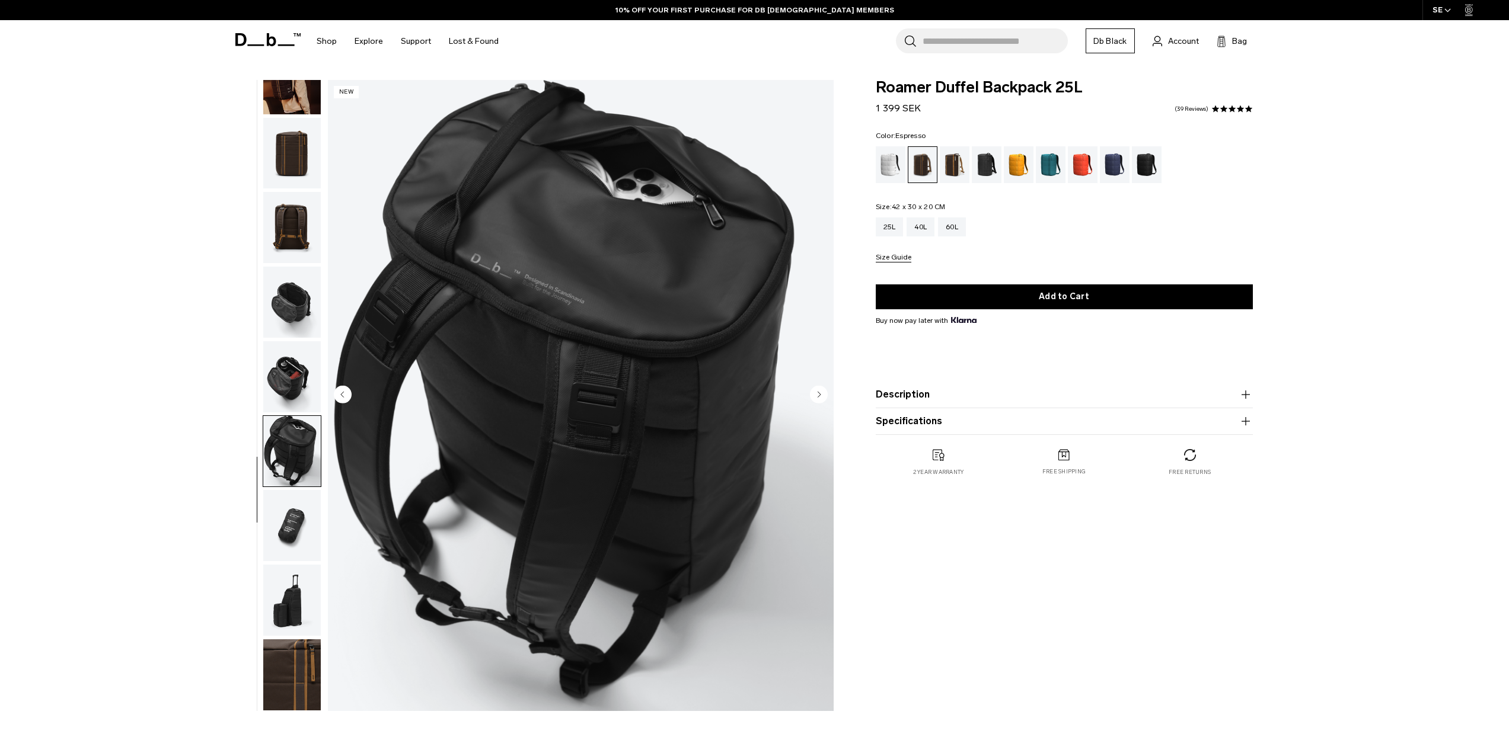
click at [283, 528] on img "button" at bounding box center [292, 525] width 58 height 71
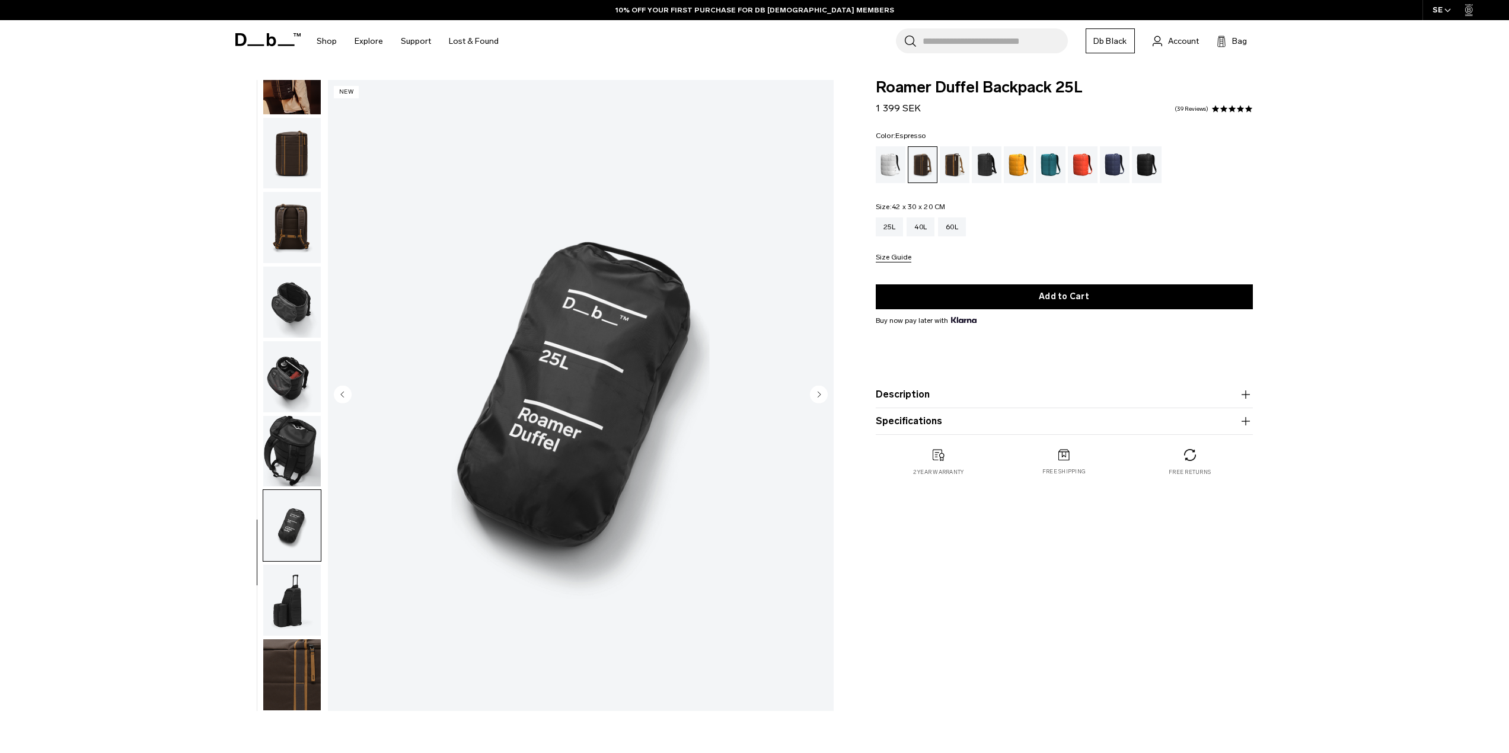
click at [286, 602] on img "button" at bounding box center [292, 600] width 58 height 71
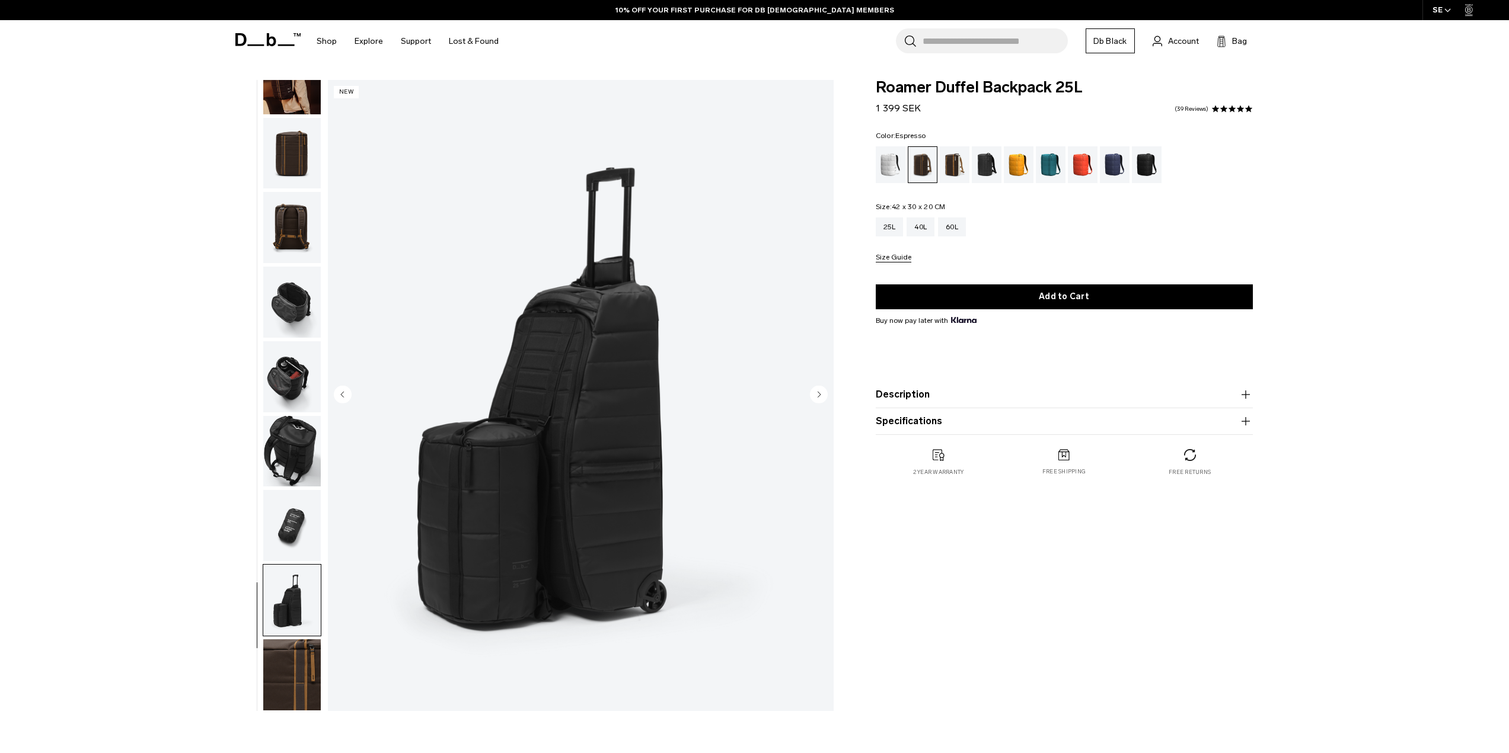
click at [290, 538] on img "button" at bounding box center [292, 525] width 58 height 71
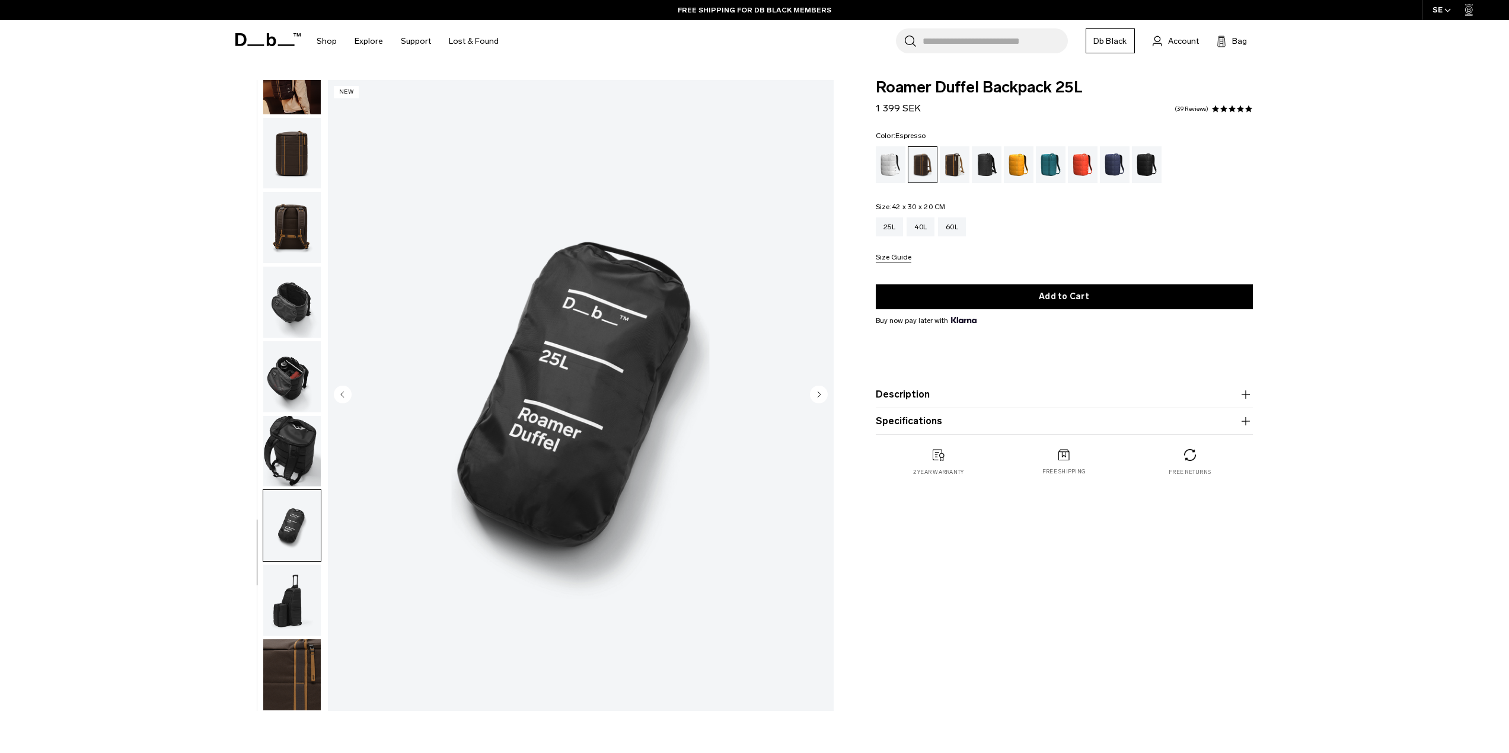
click at [295, 583] on img "button" at bounding box center [292, 600] width 58 height 71
